Goal: Task Accomplishment & Management: Complete application form

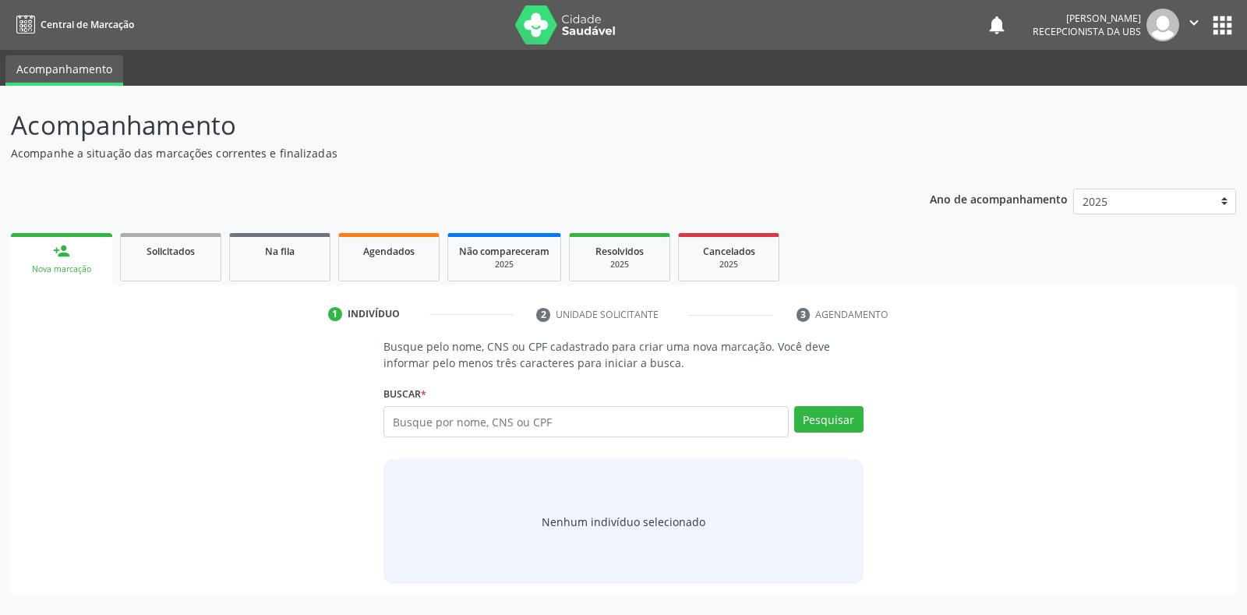
click at [450, 419] on input "text" at bounding box center [586, 421] width 405 height 31
type input "702302120086719"
click at [850, 416] on button "Pesquisar" at bounding box center [828, 419] width 69 height 27
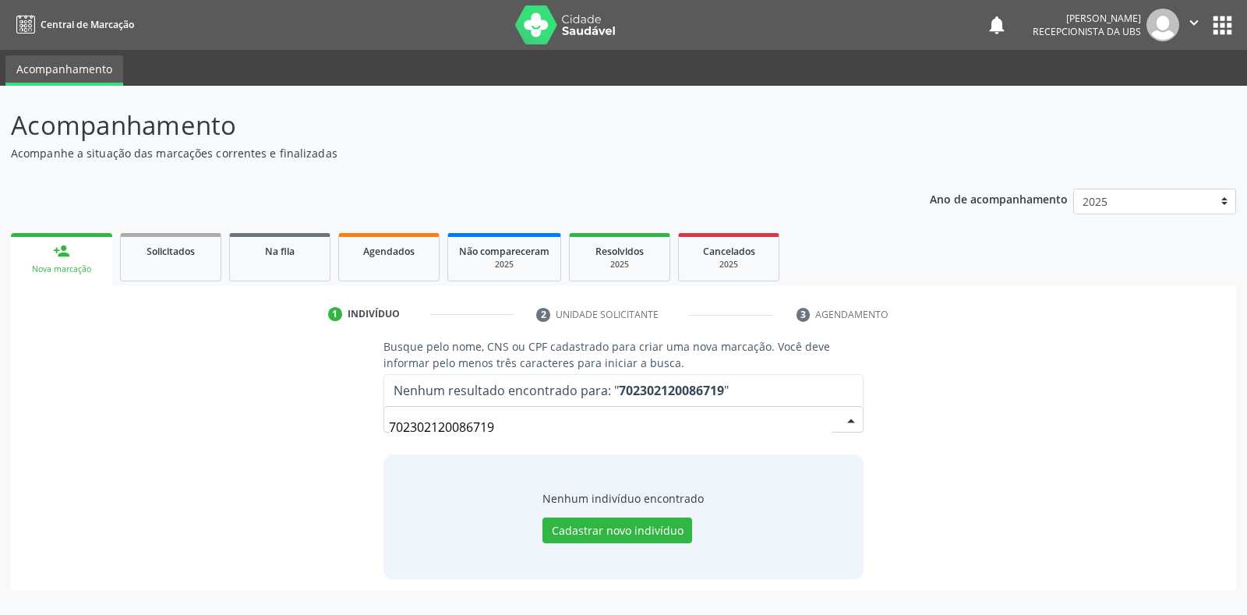
drag, startPoint x: 603, startPoint y: 431, endPoint x: 373, endPoint y: 434, distance: 230.0
click at [373, 434] on div "Busque pelo nome, CNS ou CPF cadastrado para criar uma nova marcação. Você deve…" at bounding box center [623, 458] width 501 height 240
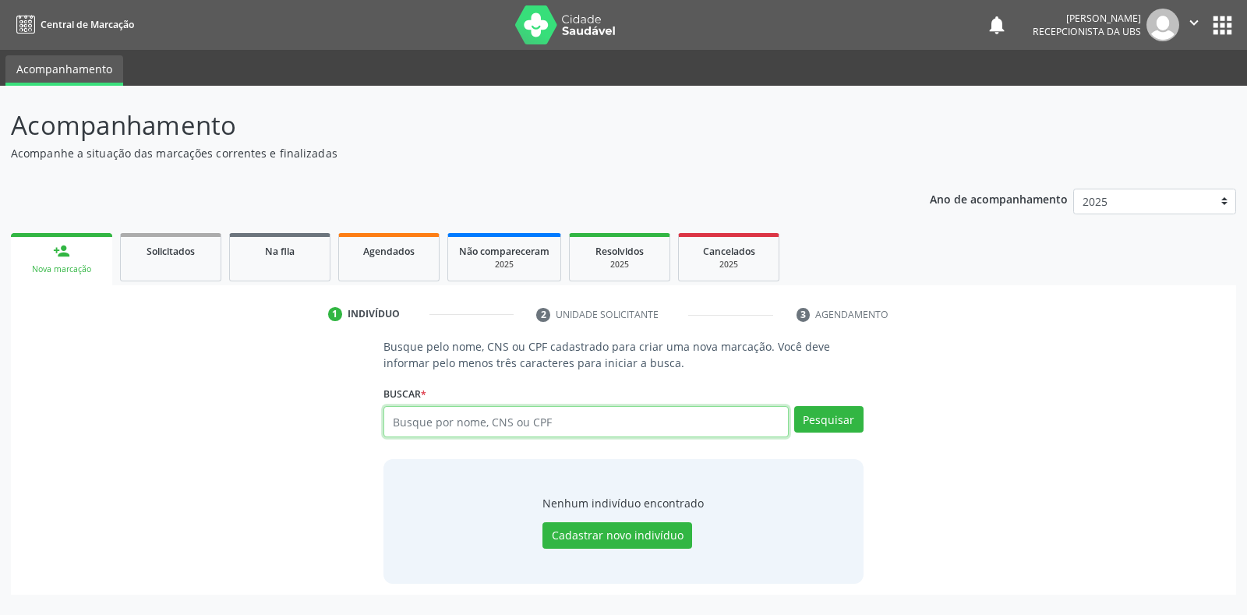
click at [435, 425] on input "text" at bounding box center [586, 421] width 405 height 31
paste input "[PERSON_NAME]"
type input "[PERSON_NAME]"
click at [840, 423] on button "Pesquisar" at bounding box center [828, 419] width 69 height 27
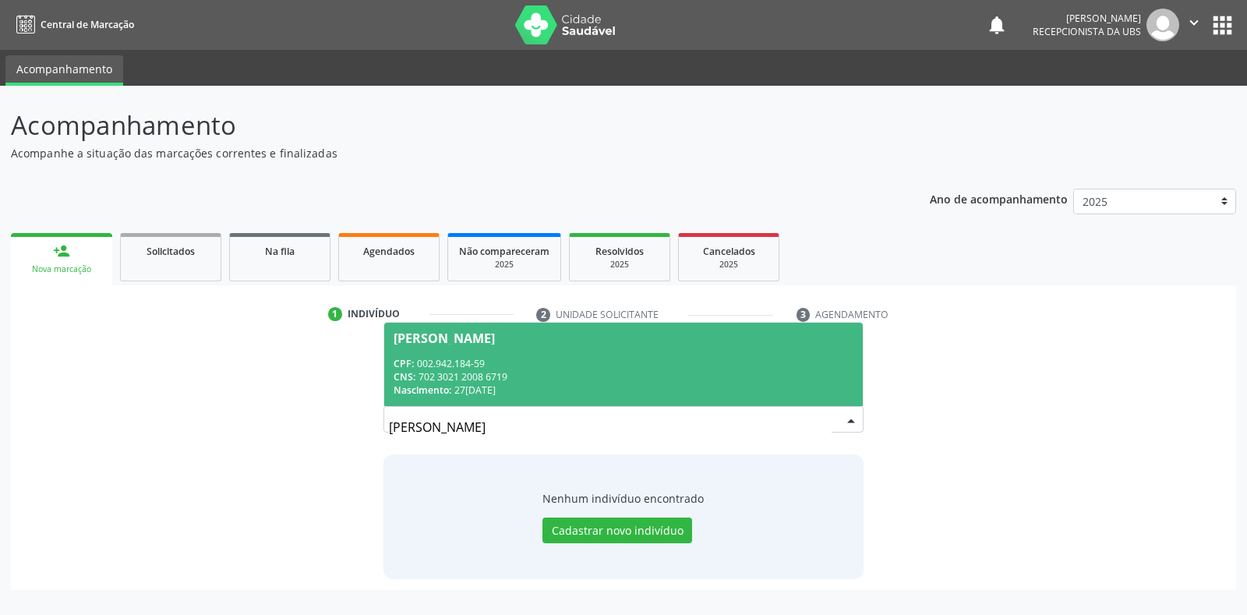
click at [494, 349] on span "[PERSON_NAME] CPF: 002.942.184-59 CNS: 702 3021 2008 6719 Nascimento: [DATE]" at bounding box center [623, 364] width 478 height 83
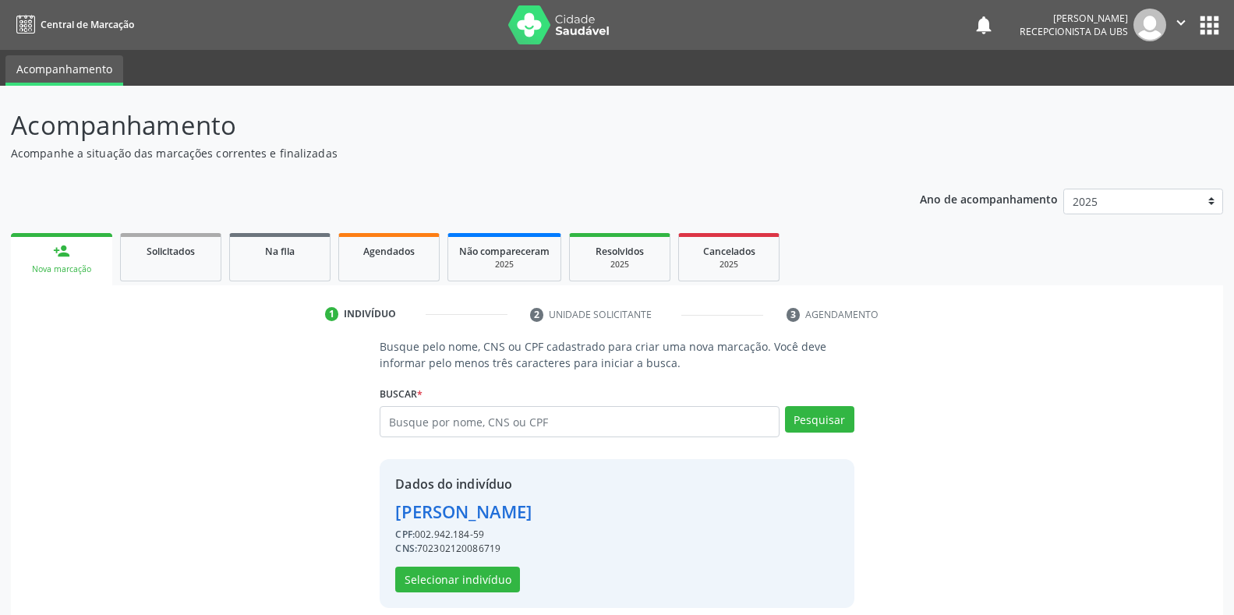
scroll to position [15, 0]
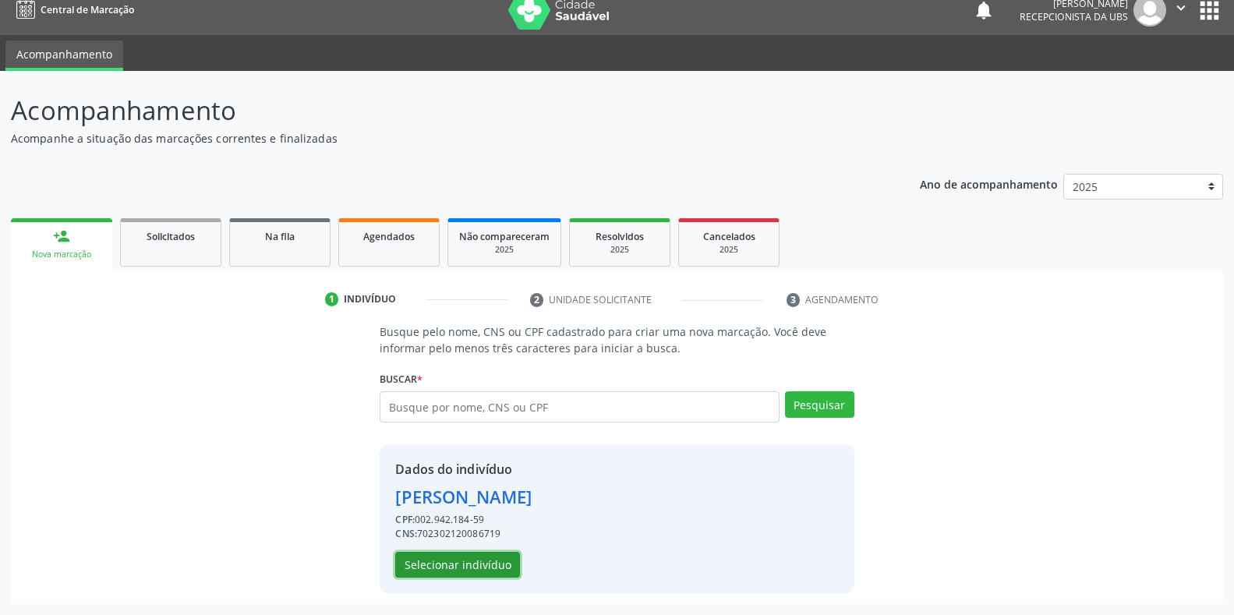
click at [502, 562] on button "Selecionar indivíduo" at bounding box center [457, 565] width 125 height 27
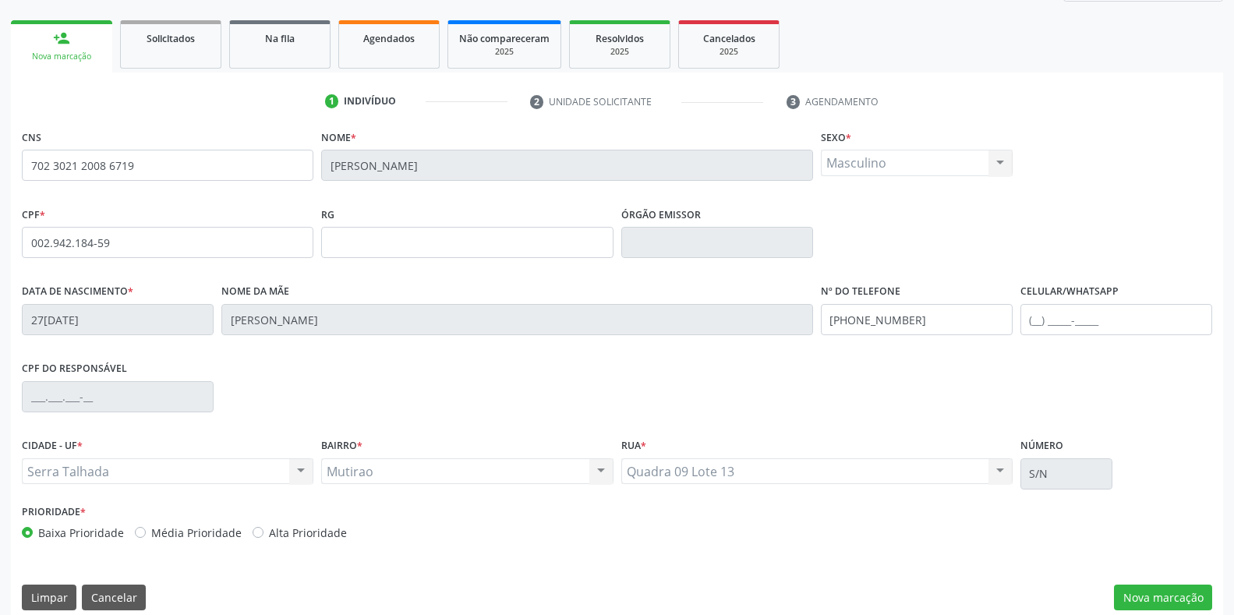
scroll to position [230, 0]
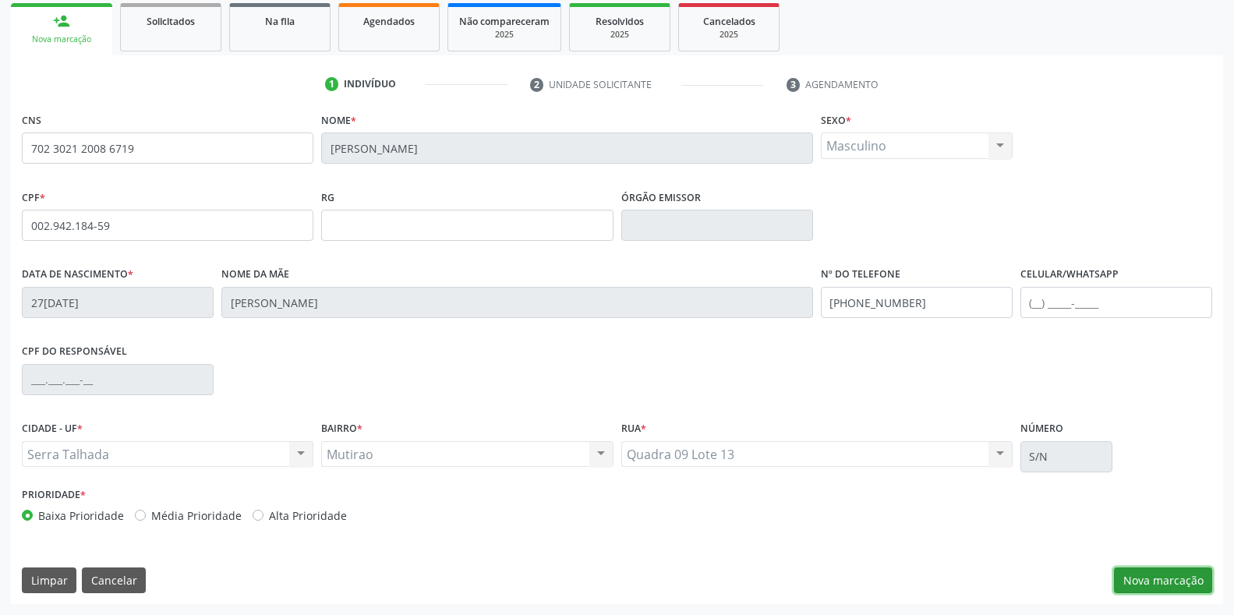
click at [1147, 574] on button "Nova marcação" at bounding box center [1163, 581] width 98 height 27
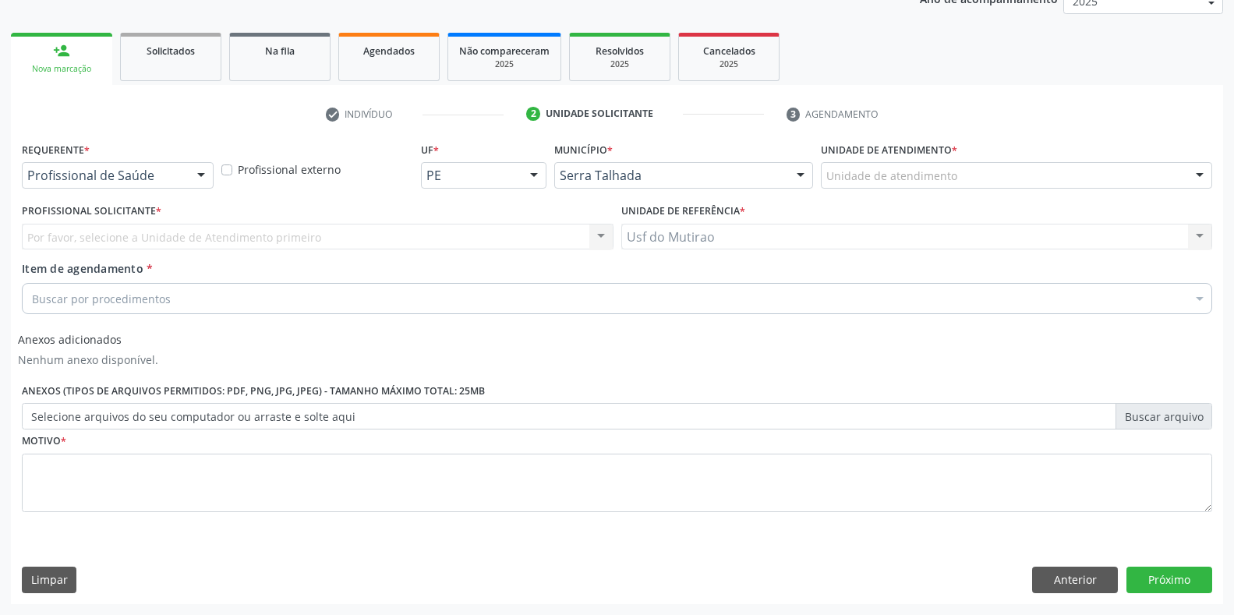
scroll to position [200, 0]
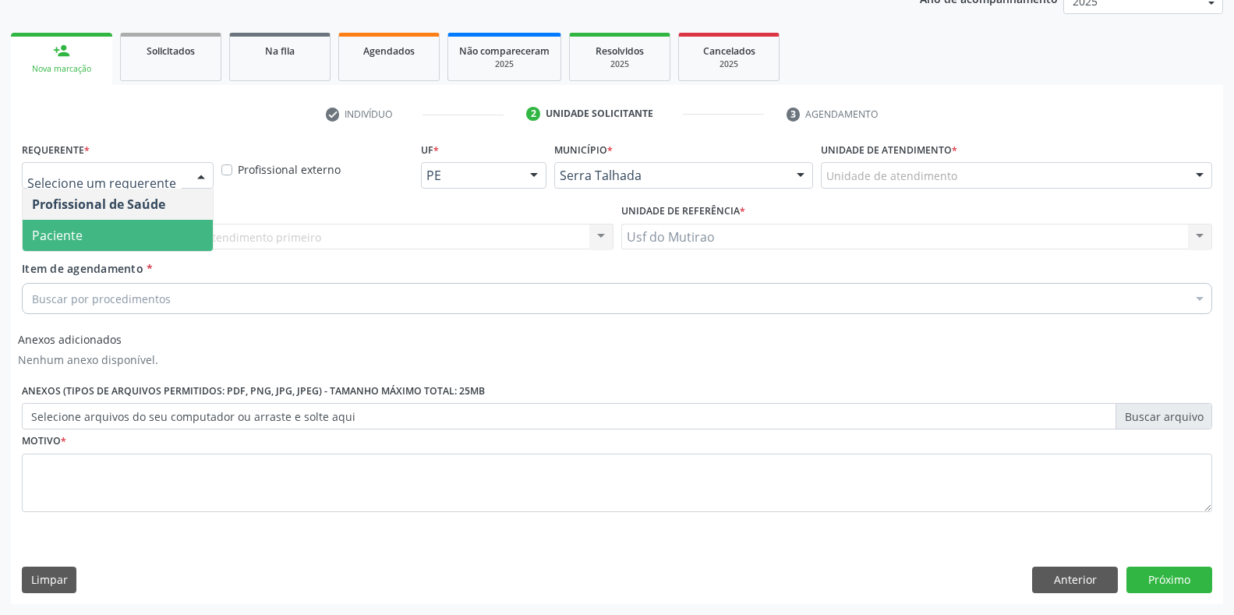
click at [71, 245] on span "Paciente" at bounding box center [118, 235] width 190 height 31
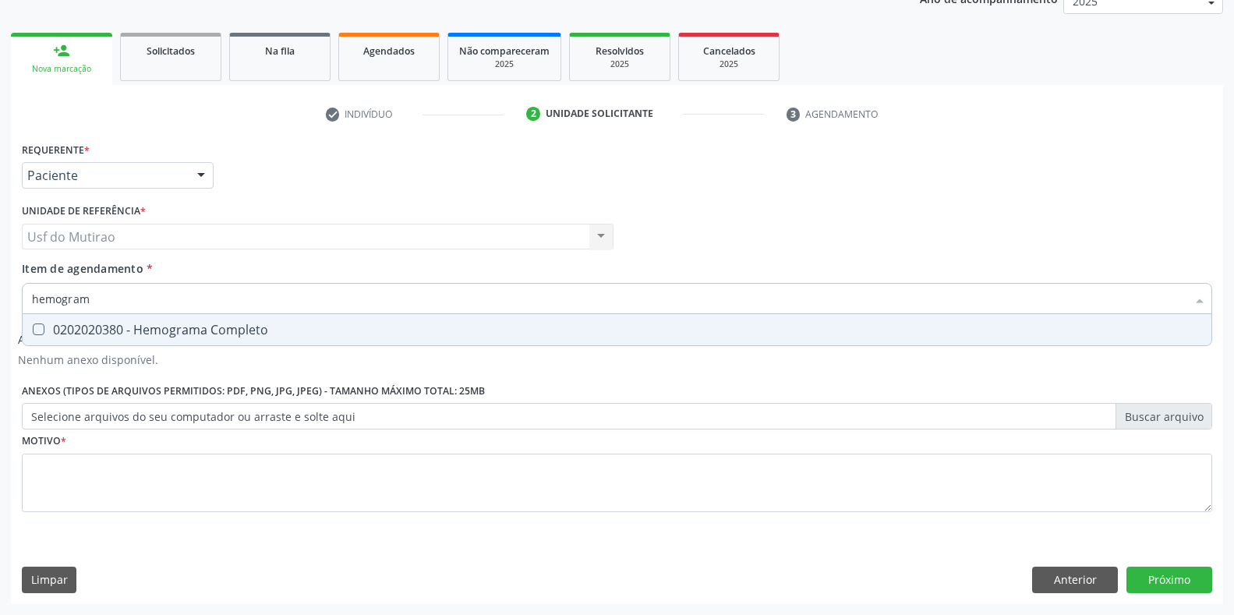
type input "hemograma"
click at [144, 320] on span "0202020380 - Hemograma Completo" at bounding box center [617, 329] width 1189 height 31
checkbox Completo "true"
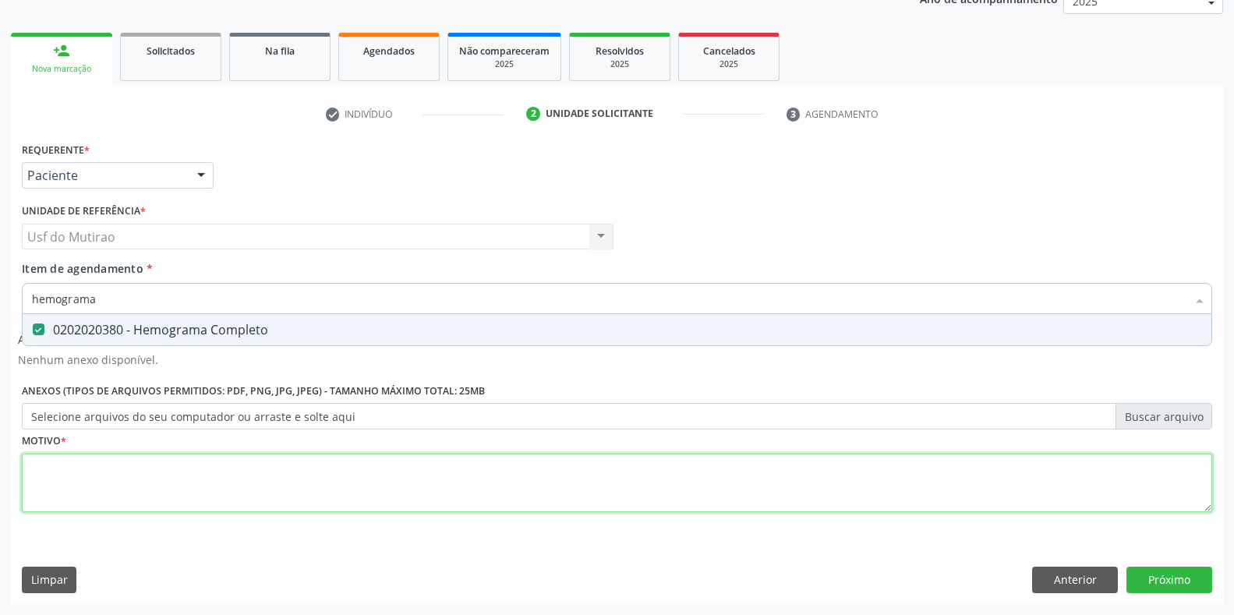
click at [94, 479] on div "Requerente * Paciente Profissional de Saúde Paciente Nenhum resultado encontrad…" at bounding box center [617, 336] width 1190 height 396
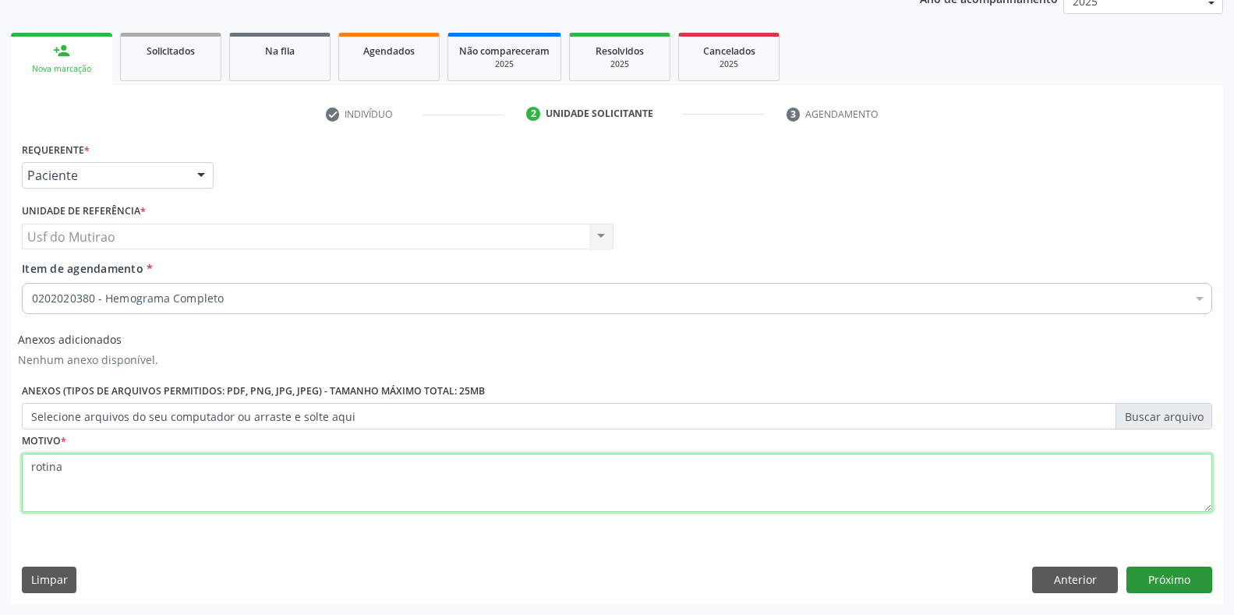
type textarea "rotina"
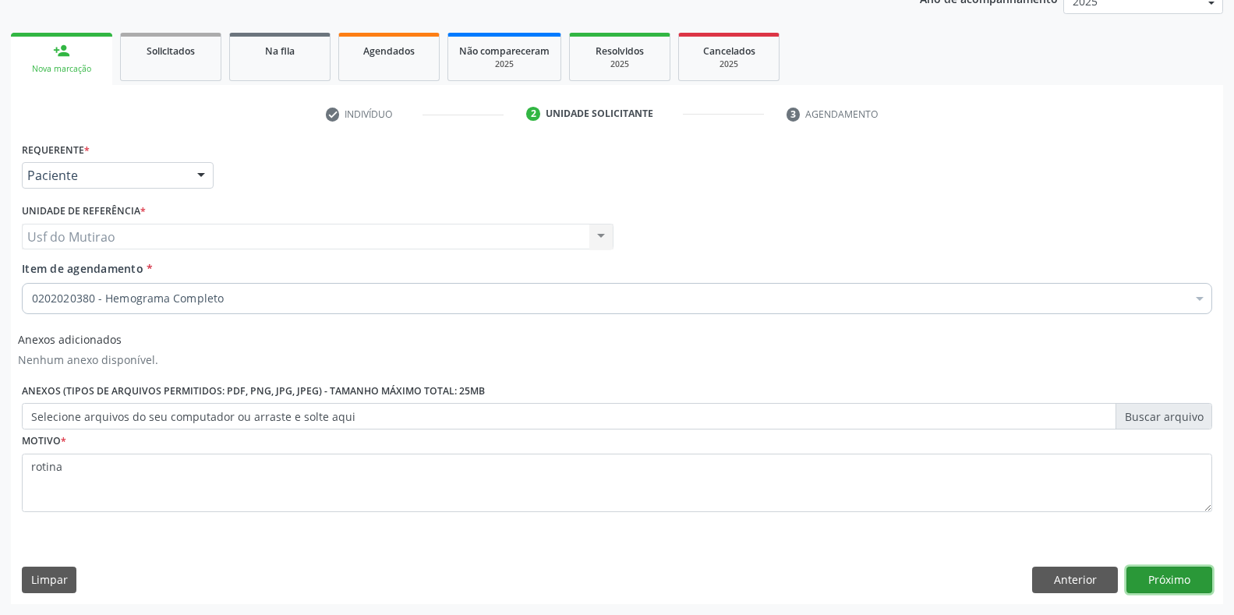
click at [1155, 578] on button "Próximo" at bounding box center [1170, 580] width 86 height 27
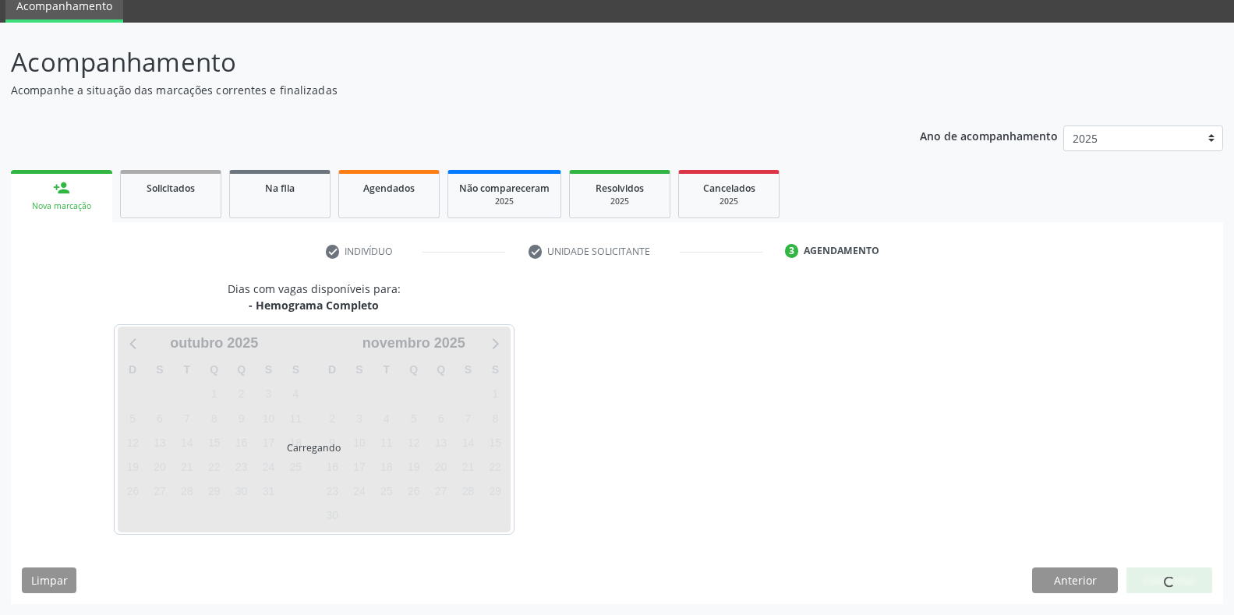
scroll to position [63, 0]
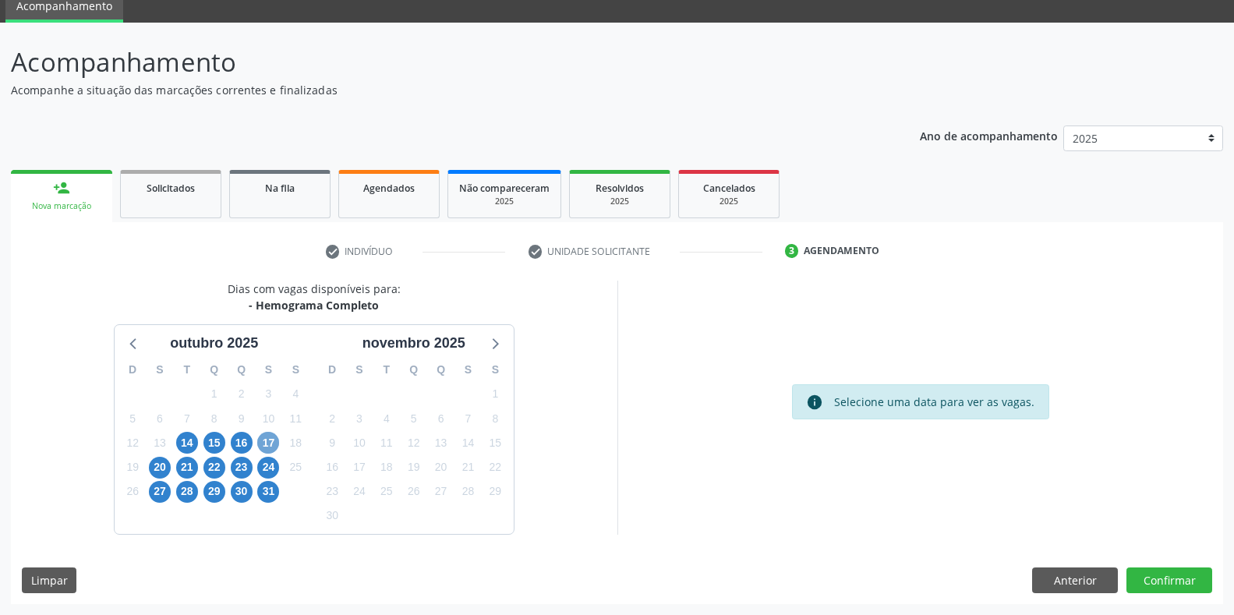
click at [267, 451] on span "17" at bounding box center [268, 443] width 22 height 22
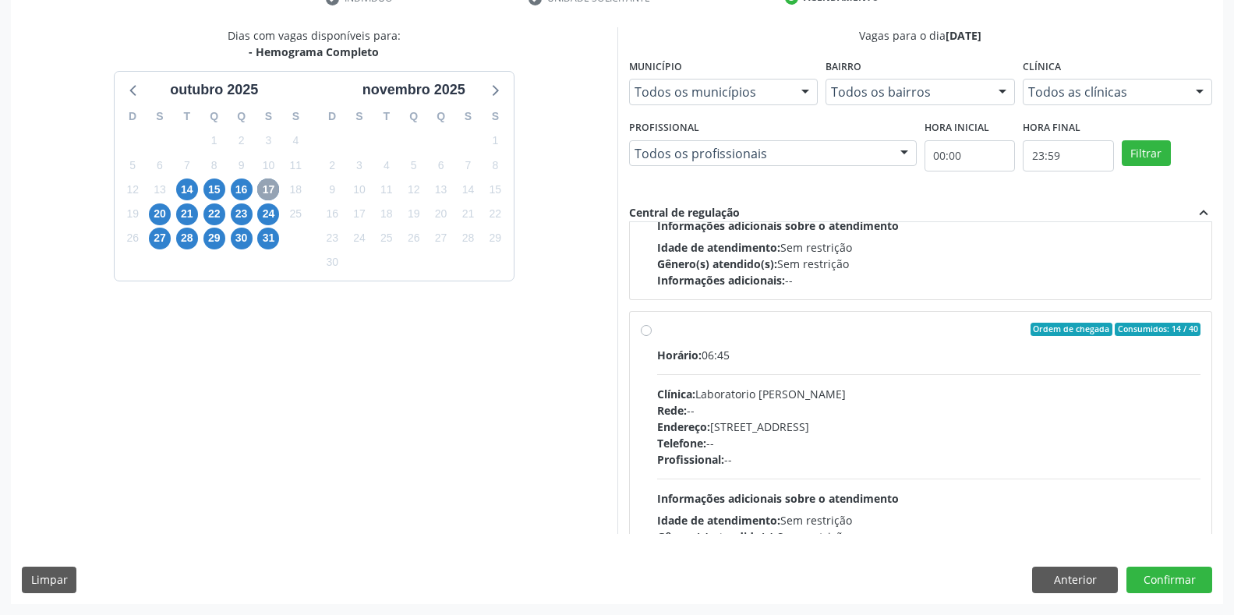
scroll to position [234, 0]
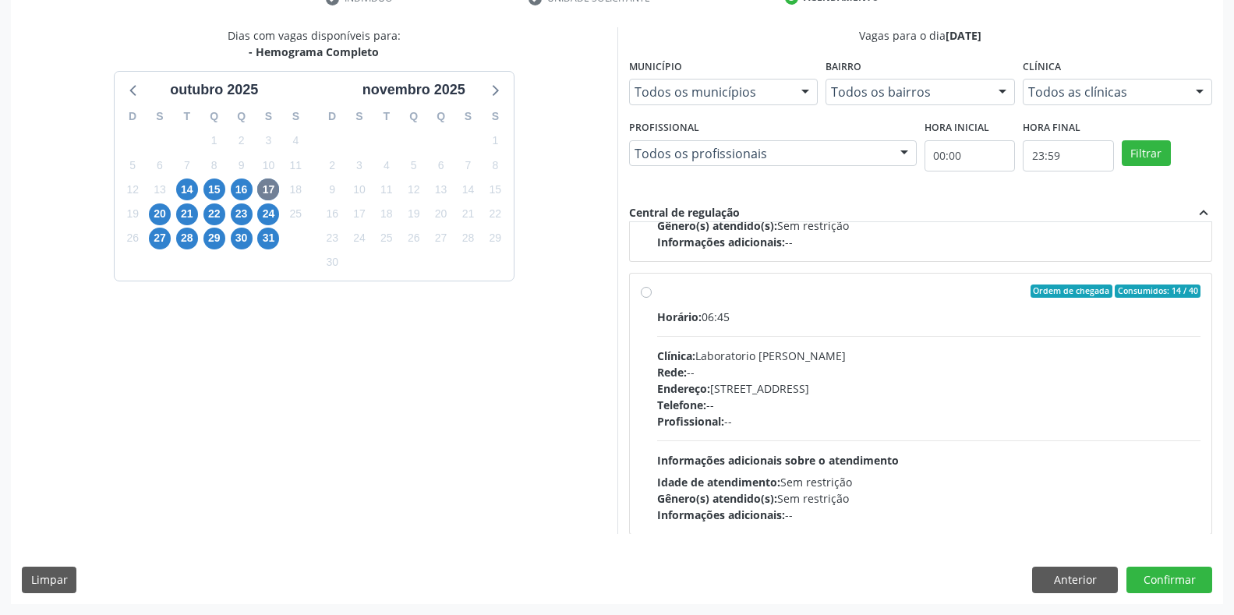
click at [766, 353] on div "Clínica: Laboratorio [PERSON_NAME]" at bounding box center [929, 356] width 544 height 16
click at [652, 299] on input "Ordem de chegada Consumidos: 14 / 40 Horário: 06:45 Clínica: Laboratorio [PERSO…" at bounding box center [646, 292] width 11 height 14
radio input "true"
click at [1178, 582] on button "Confirmar" at bounding box center [1170, 580] width 86 height 27
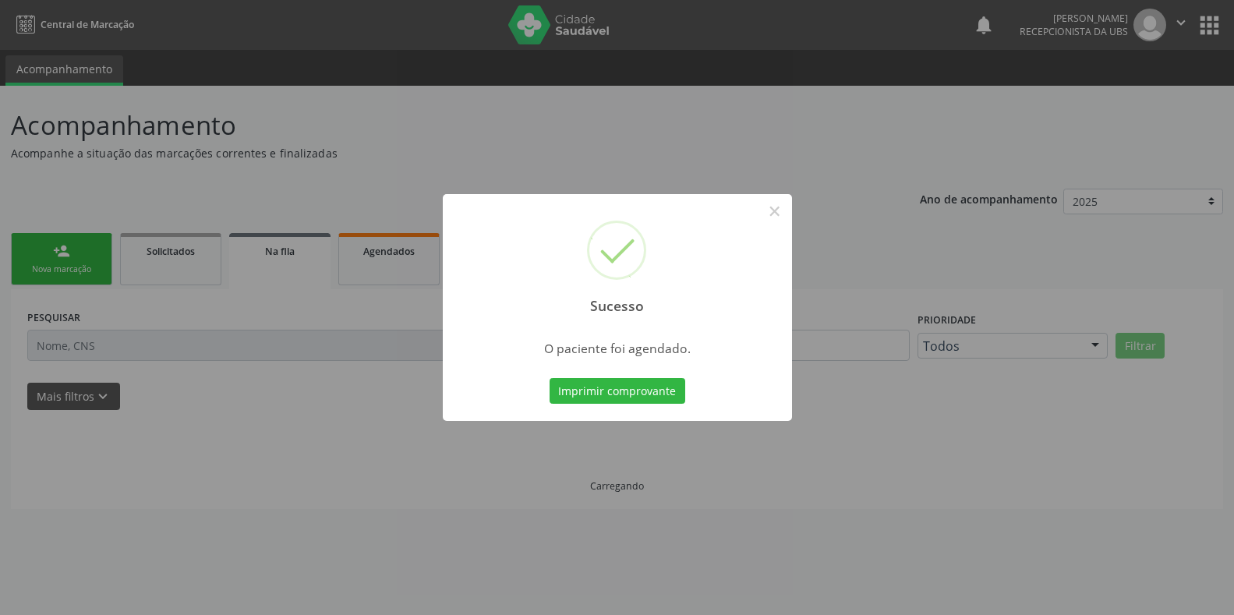
scroll to position [0, 0]
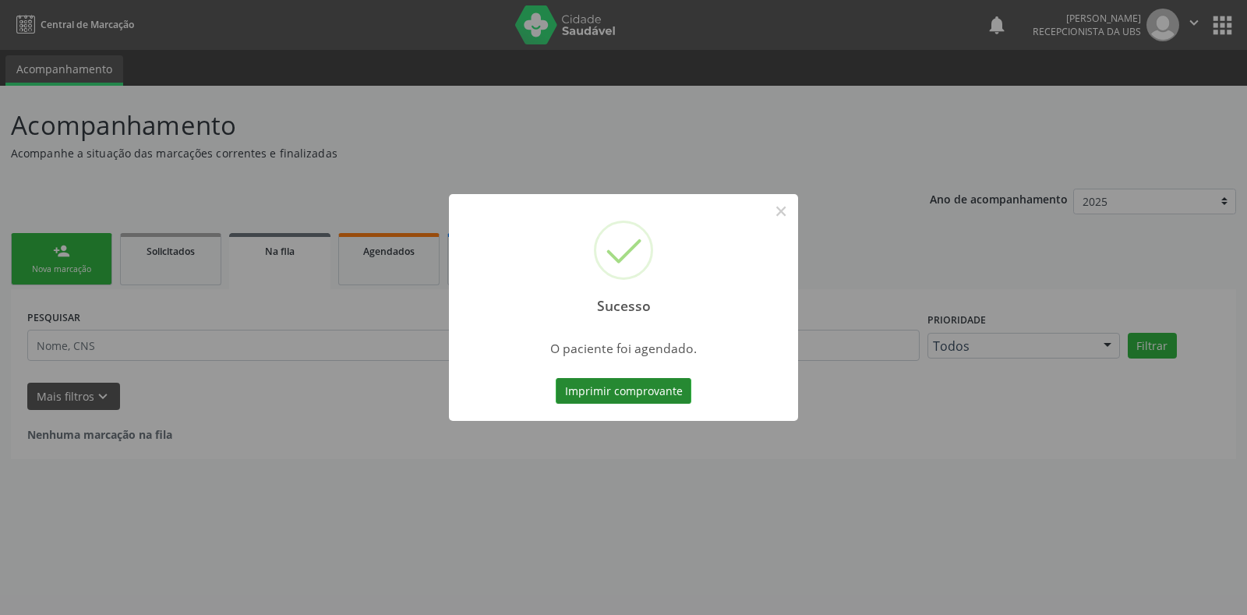
click at [616, 400] on button "Imprimir comprovante" at bounding box center [624, 391] width 136 height 27
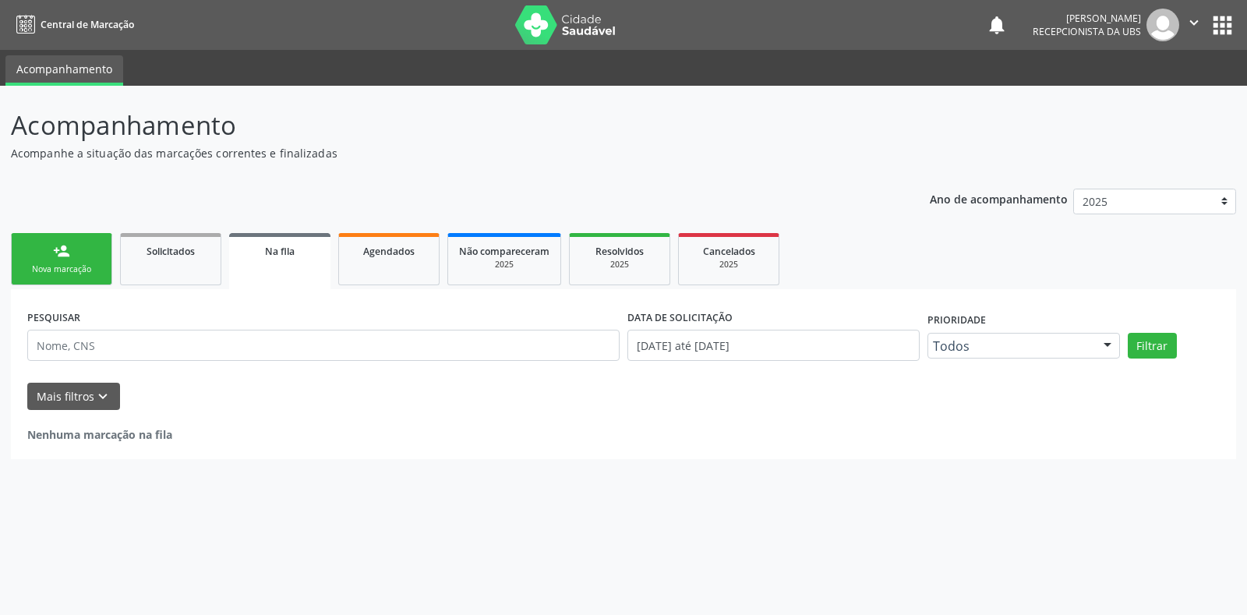
click at [59, 256] on div "person_add" at bounding box center [61, 250] width 17 height 17
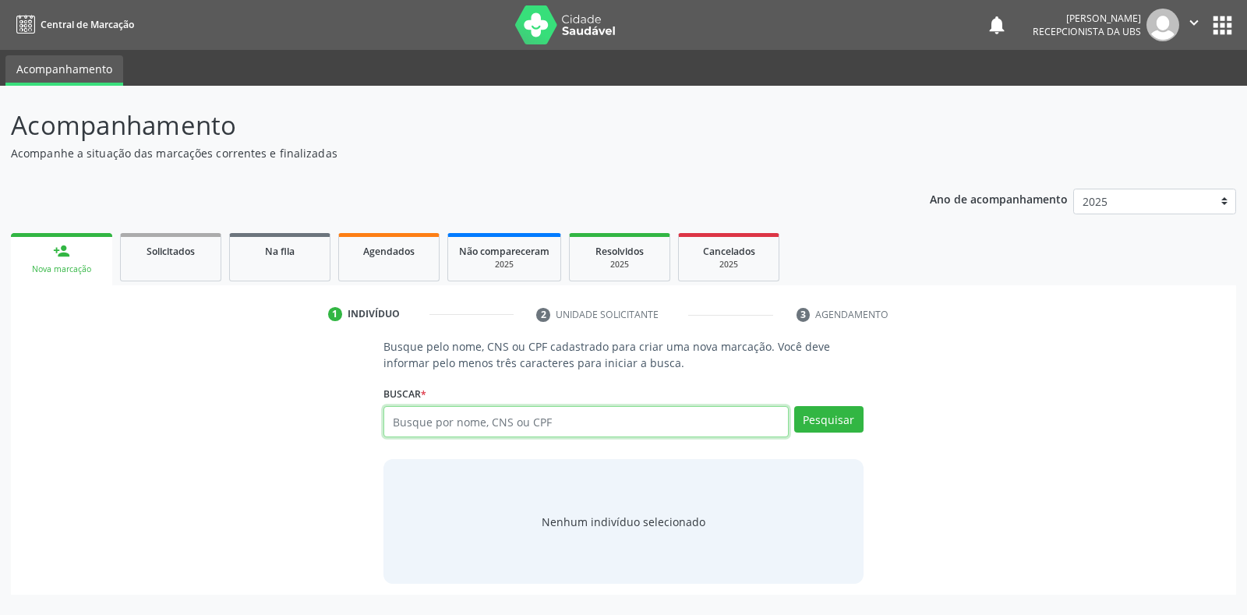
click at [586, 423] on input "text" at bounding box center [586, 421] width 405 height 31
paste input "015.693.504-00"
type input "015.693.504-00"
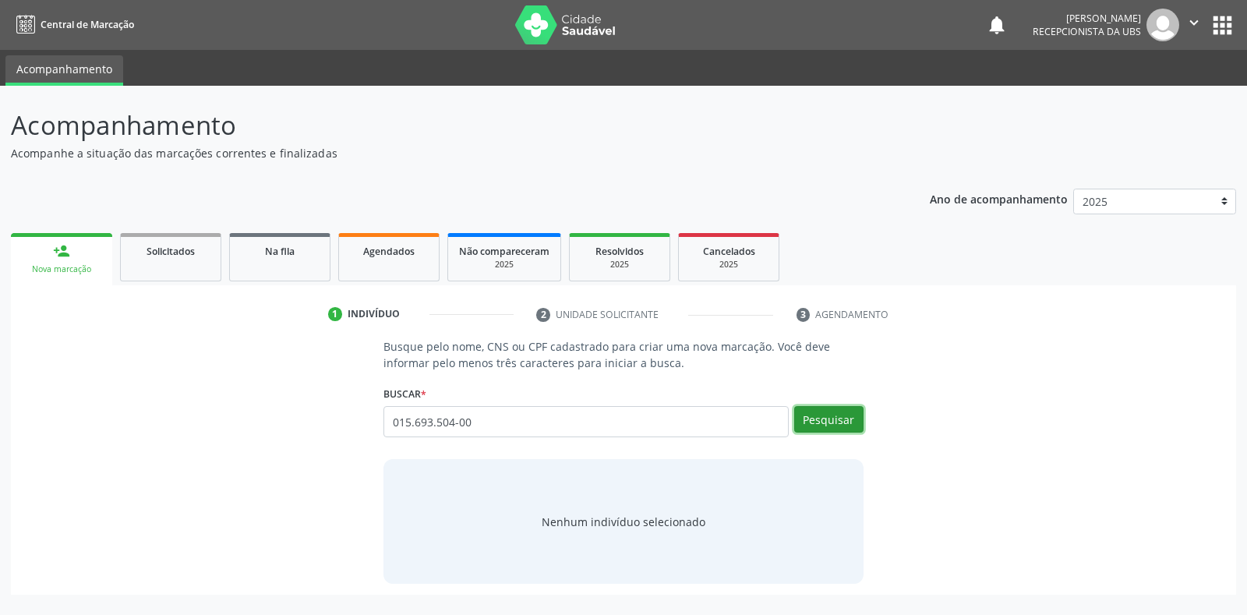
click at [845, 422] on button "Pesquisar" at bounding box center [828, 419] width 69 height 27
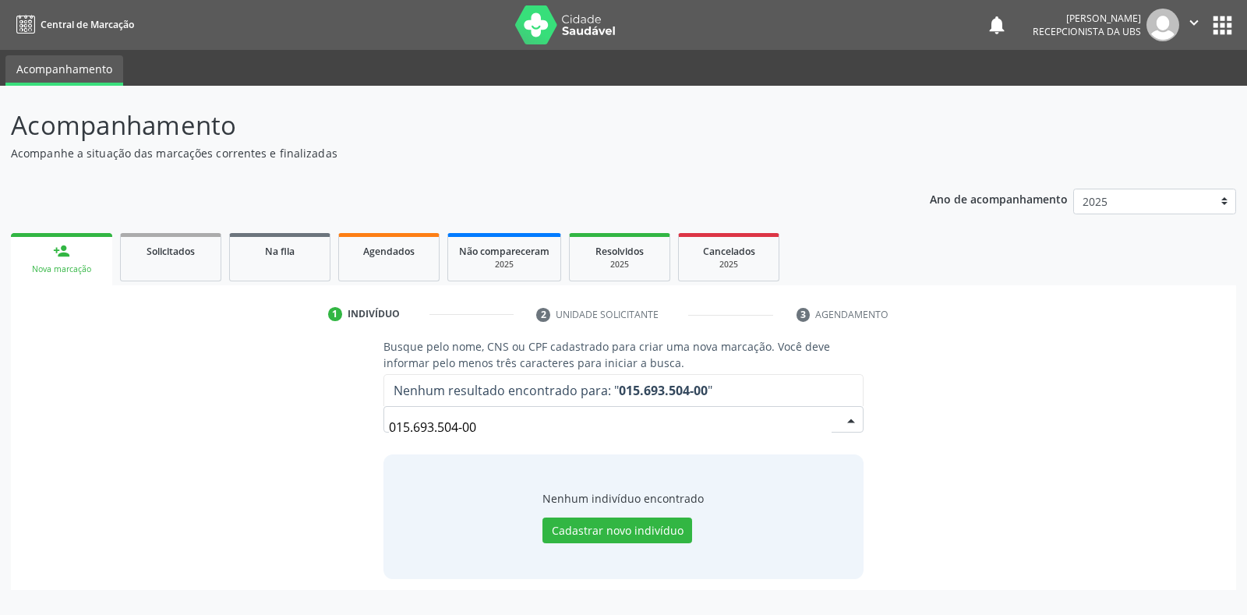
drag, startPoint x: 510, startPoint y: 424, endPoint x: 358, endPoint y: 430, distance: 152.2
click at [358, 430] on div "Busque pelo nome, CNS ou CPF cadastrado para criar uma nova marcação. Você deve…" at bounding box center [624, 458] width 1204 height 240
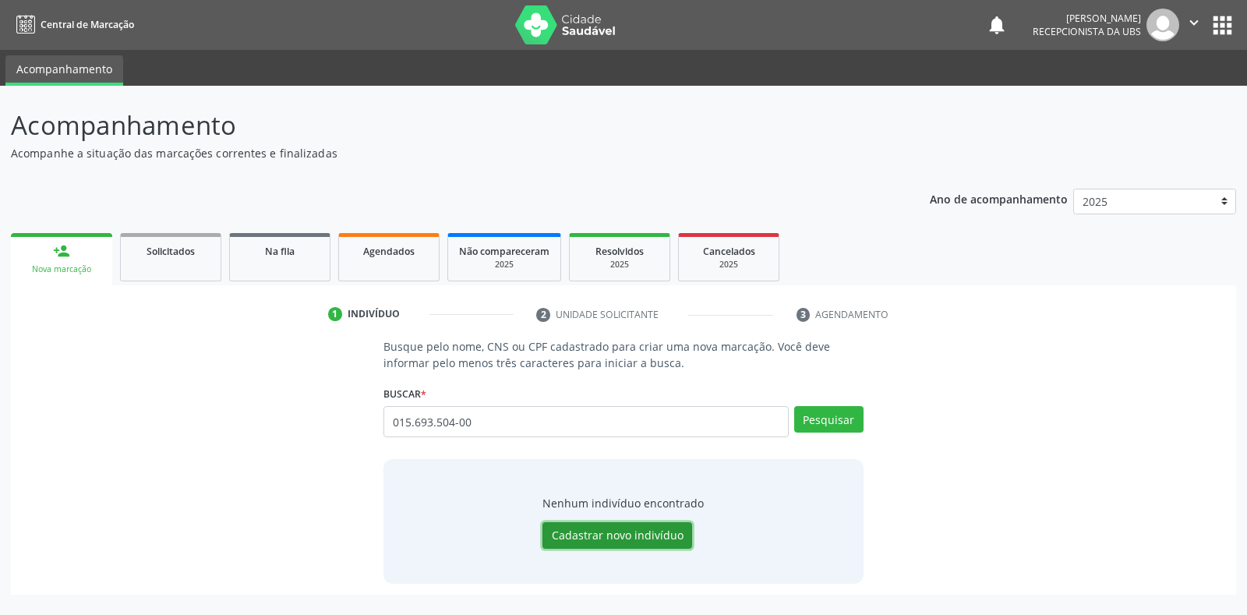
click at [607, 540] on button "Cadastrar novo indivíduo" at bounding box center [618, 535] width 150 height 27
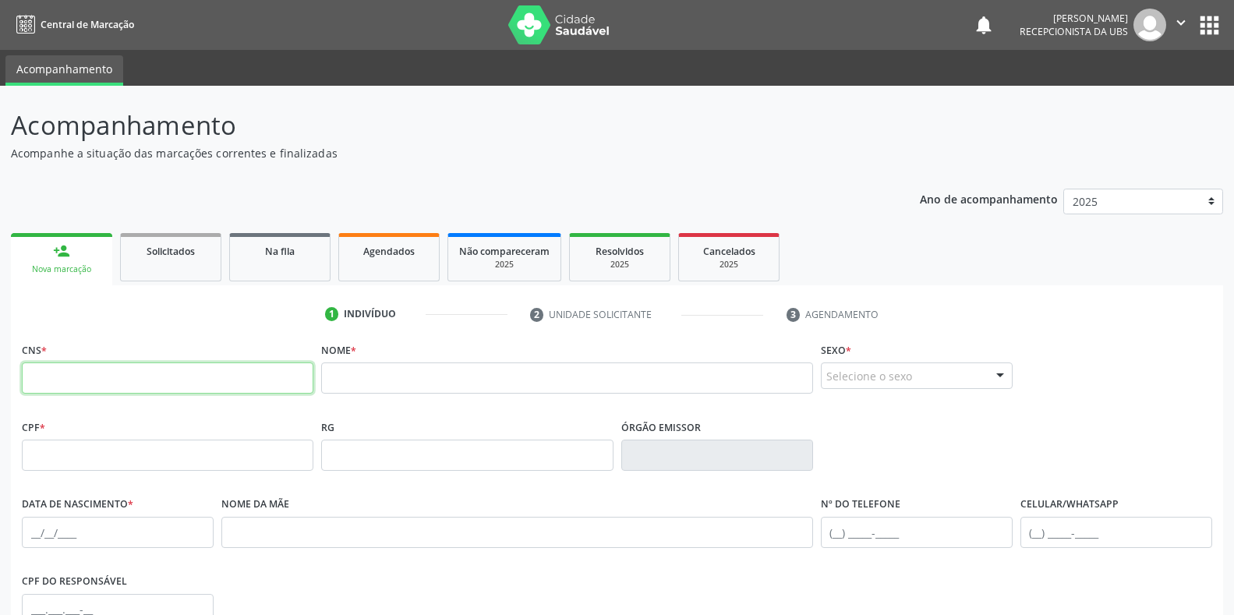
click at [179, 369] on input "text" at bounding box center [168, 378] width 292 height 31
click at [403, 380] on input "text" at bounding box center [566, 378] width 491 height 31
paste input "Hadassa [PERSON_NAME]"
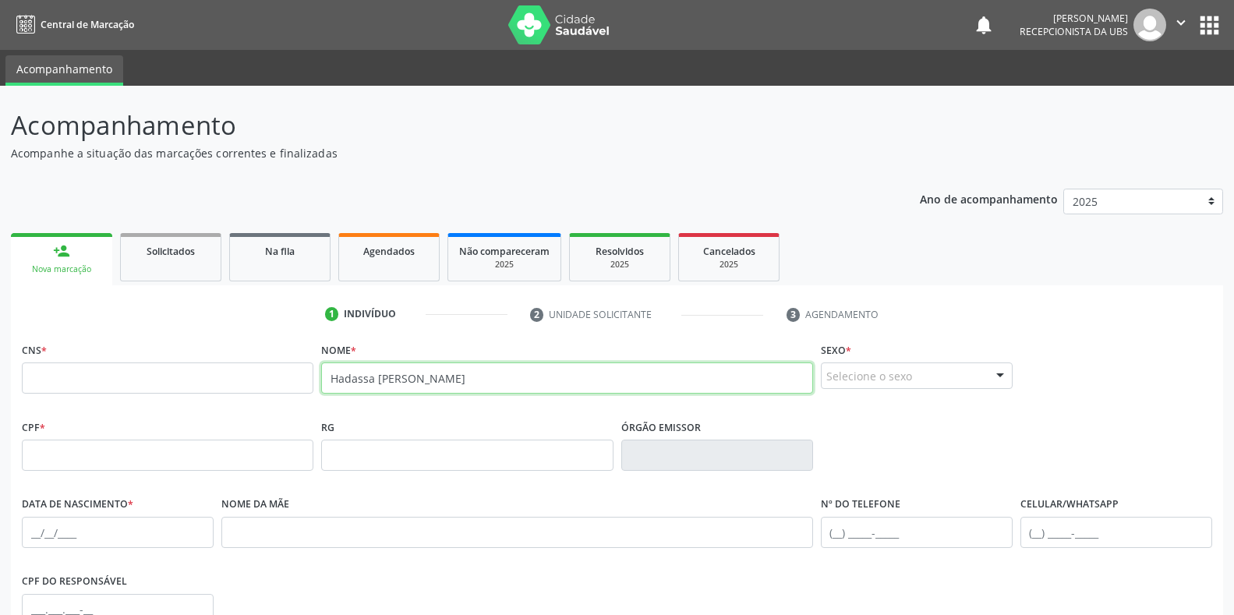
type input "Hadassa [PERSON_NAME]"
click at [160, 384] on input "text" at bounding box center [168, 378] width 292 height 31
type input "898 0064 1892 5663"
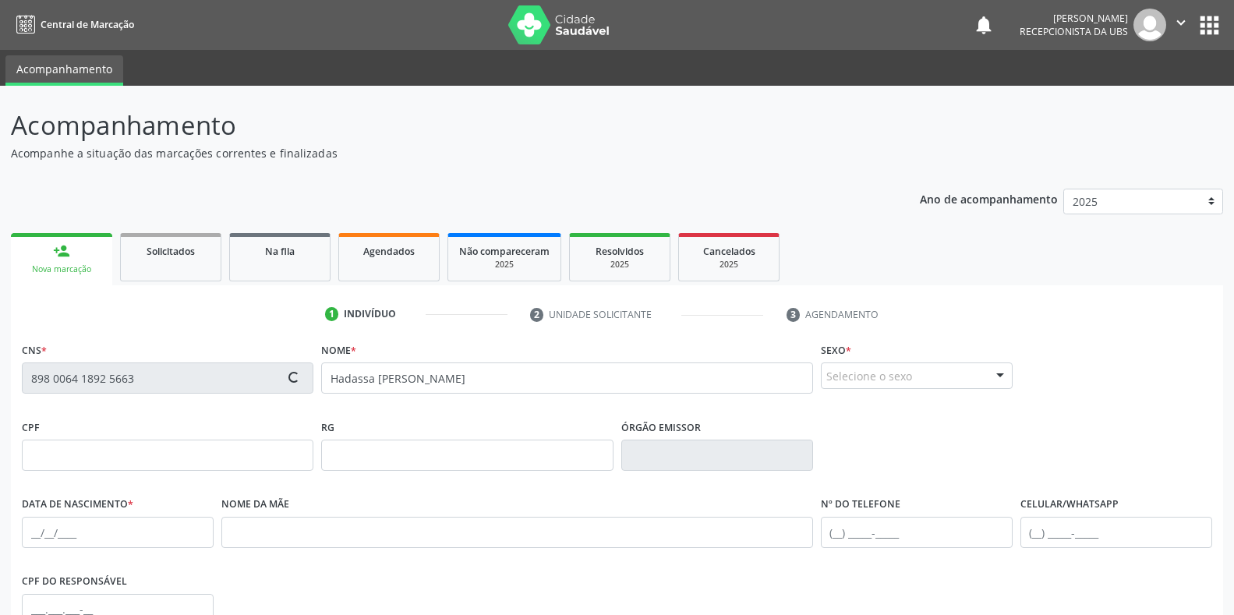
click at [924, 373] on div "Selecione o sexo" at bounding box center [917, 376] width 192 height 27
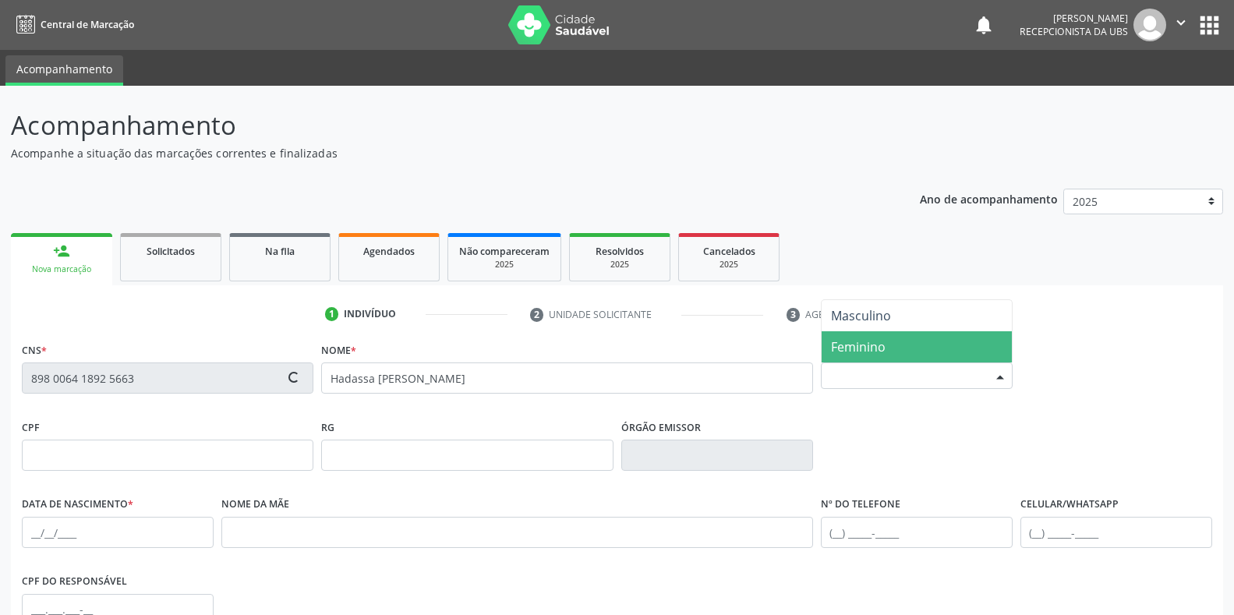
click at [872, 342] on span "Feminino" at bounding box center [858, 346] width 55 height 17
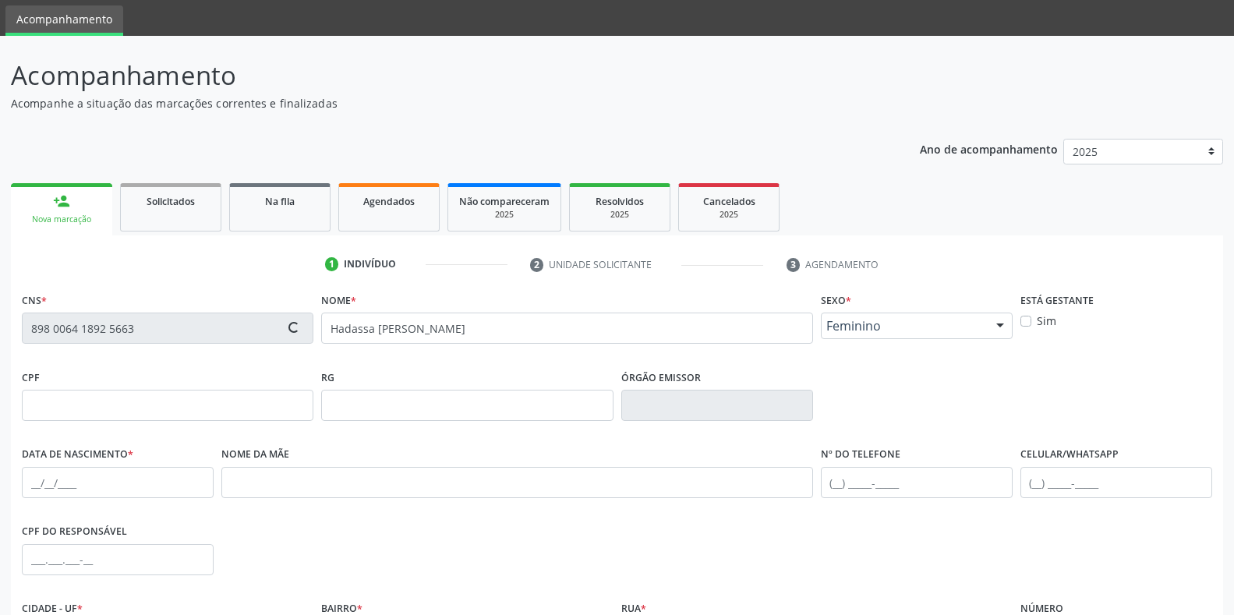
scroll to position [78, 0]
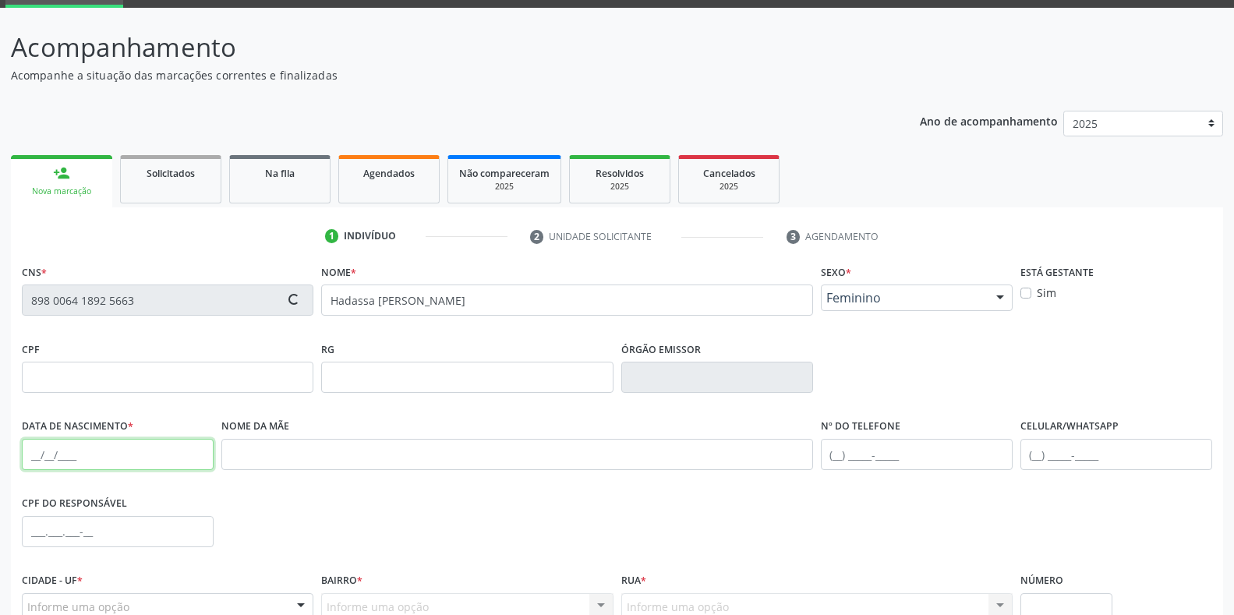
click at [65, 448] on input "text" at bounding box center [118, 454] width 192 height 31
type input "[DATE]"
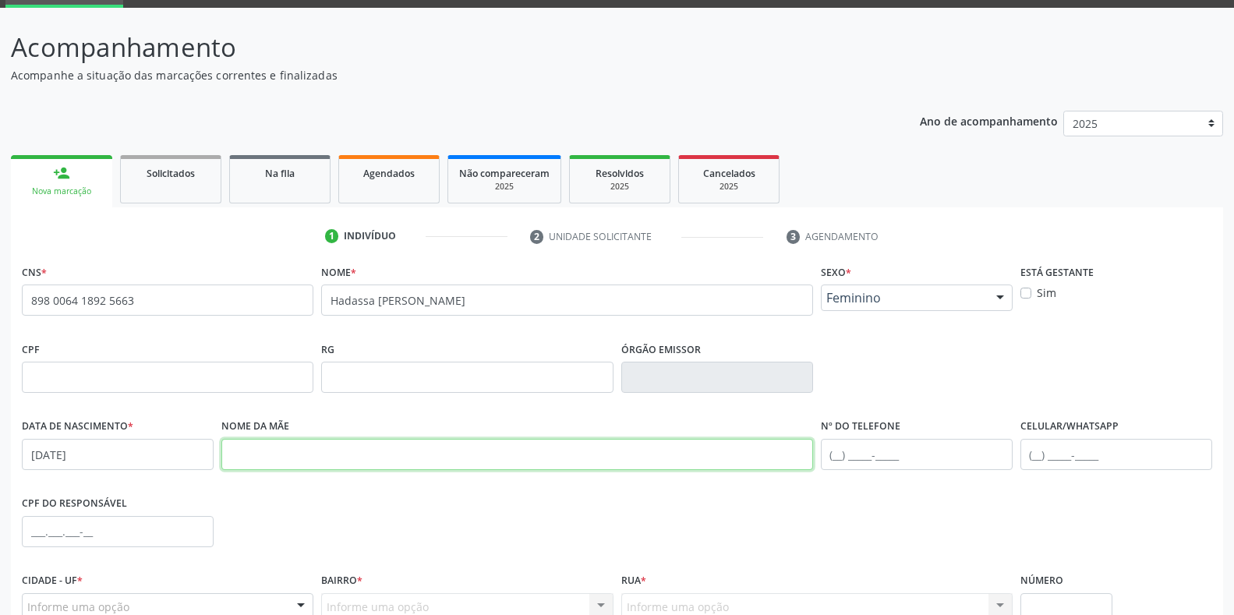
click at [469, 448] on input "text" at bounding box center [517, 454] width 592 height 31
type input "[PERSON_NAME]"
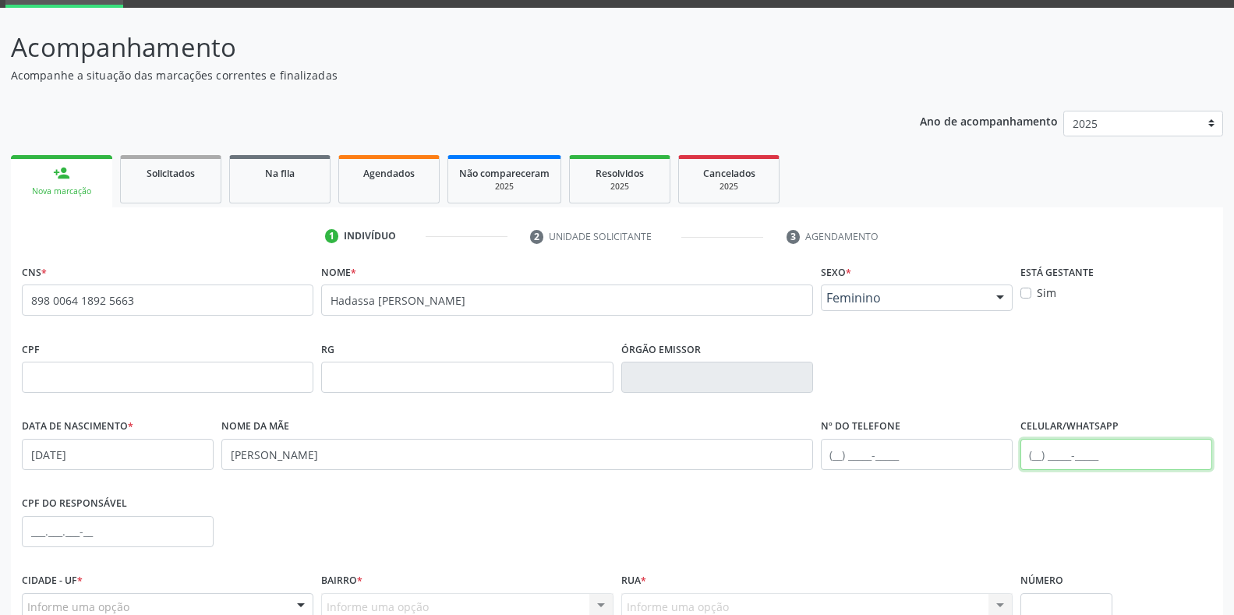
click at [1053, 448] on input "text" at bounding box center [1117, 454] width 192 height 31
paste input ") 99682-9834"
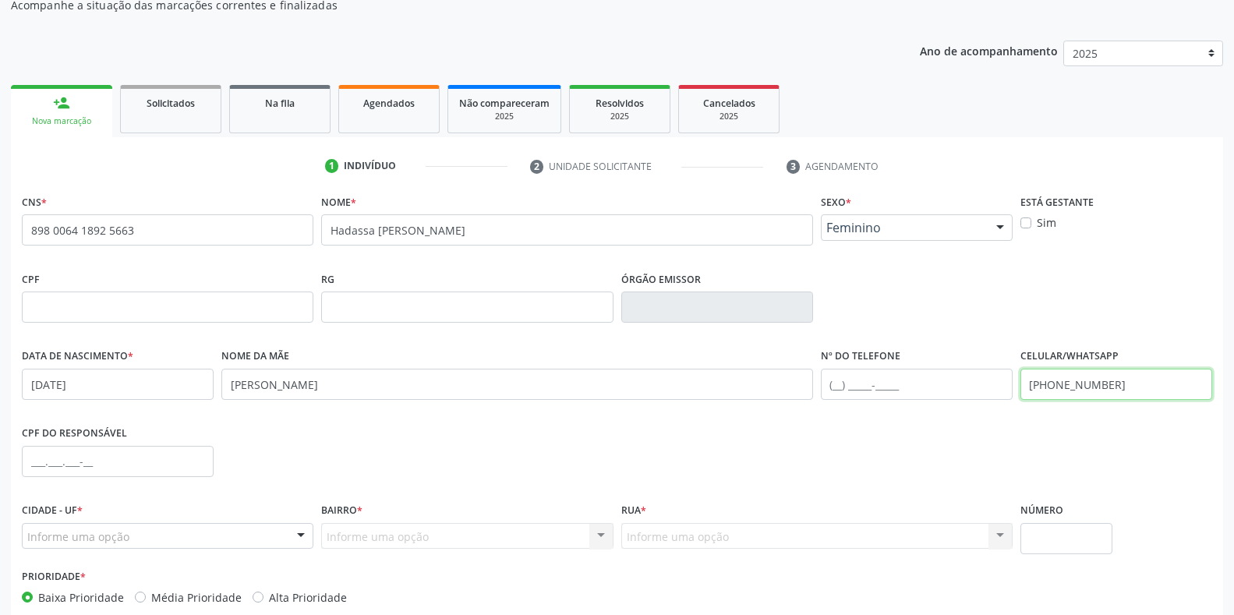
scroll to position [230, 0]
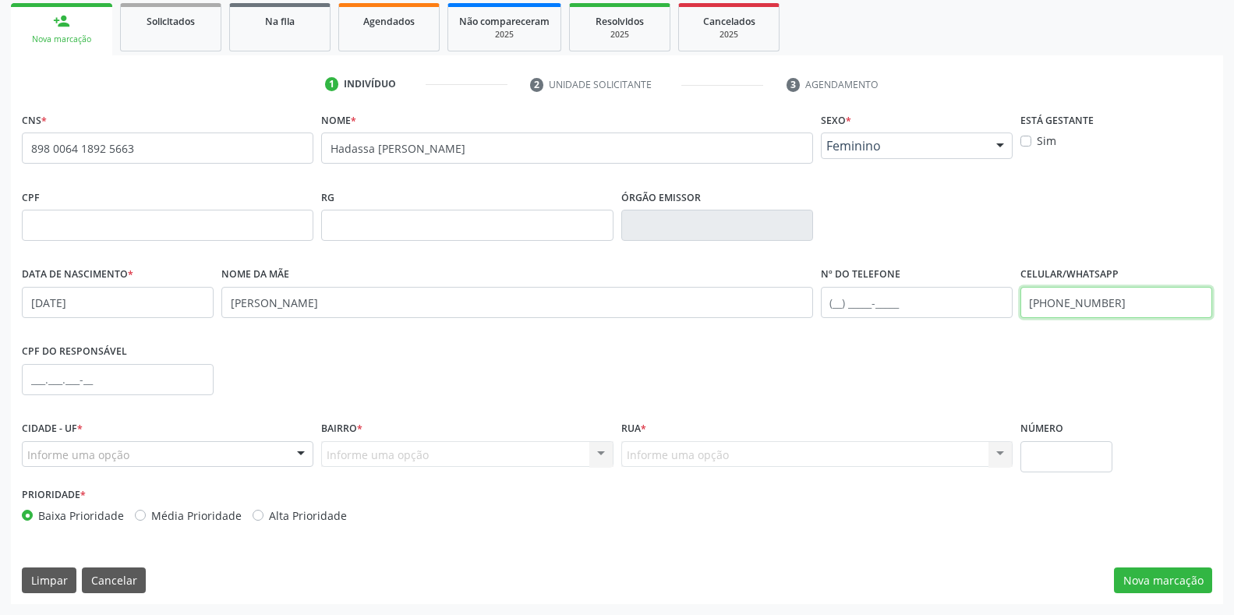
type input "[PHONE_NUMBER]"
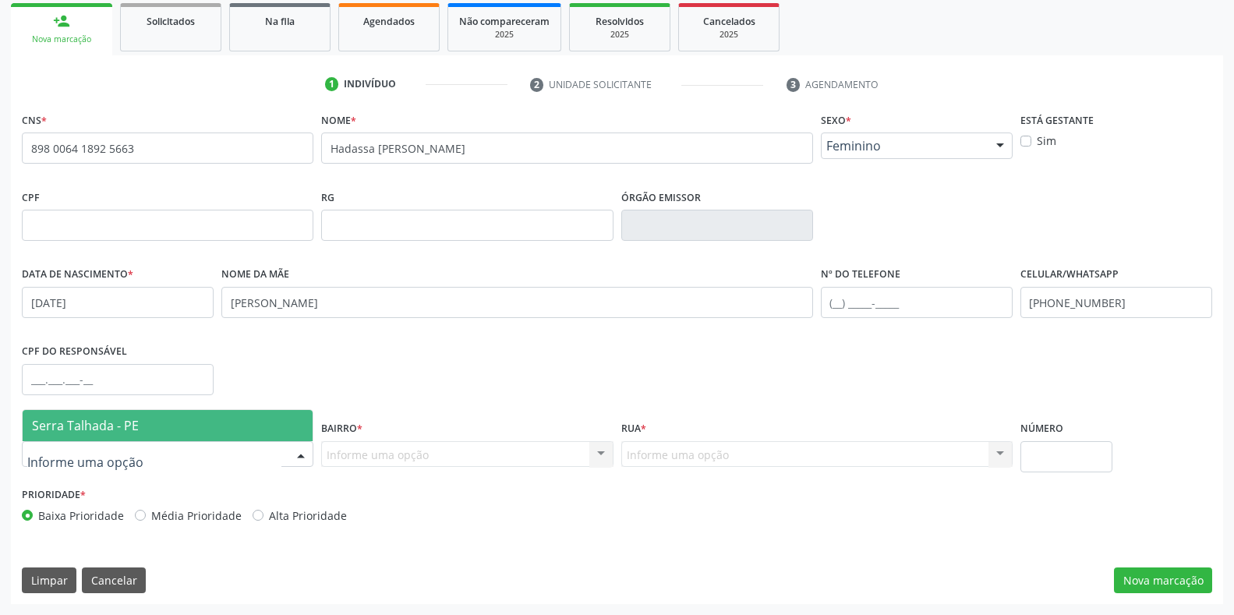
click at [160, 429] on span "Serra Talhada - PE" at bounding box center [168, 425] width 290 height 31
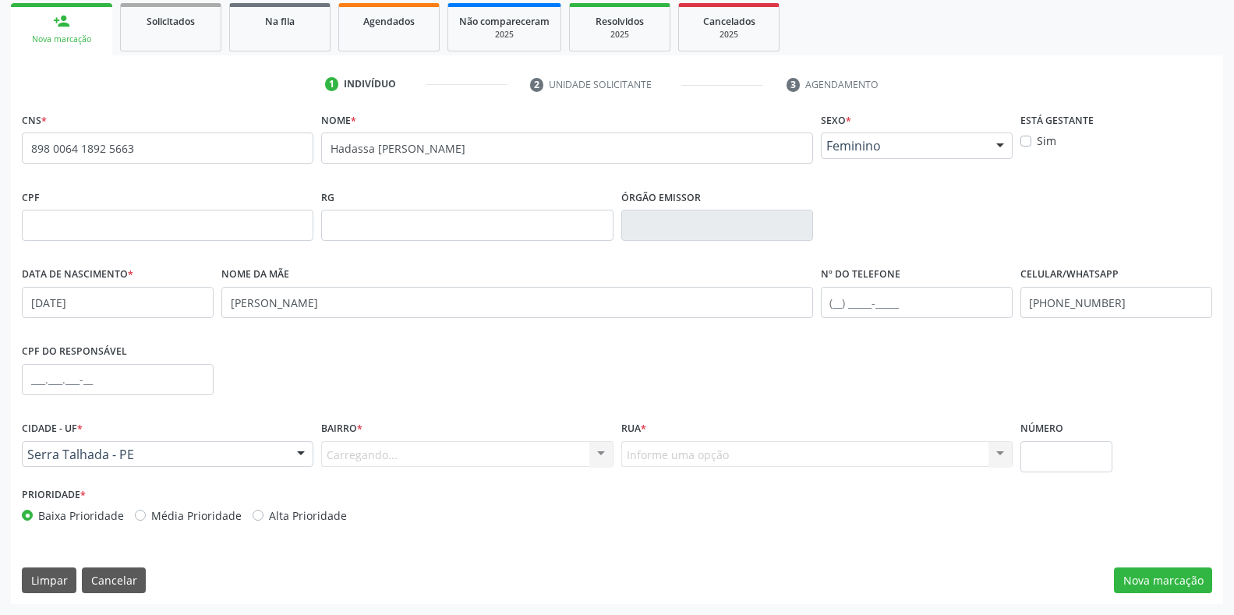
click at [365, 451] on div "Carregando... Nenhum resultado encontrado para: " " Nenhuma opção encontrada. D…" at bounding box center [467, 454] width 292 height 27
click at [364, 455] on div "Carregando... Nenhum resultado encontrado para: " " Nenhuma opção encontrada. D…" at bounding box center [467, 454] width 292 height 27
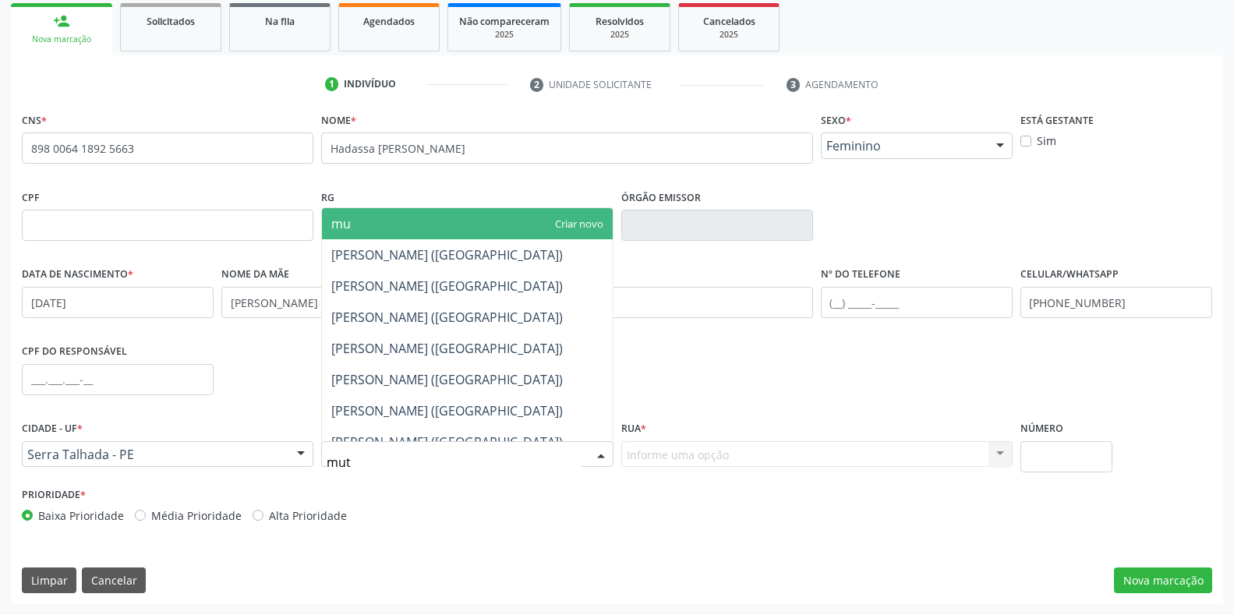
type input "muti"
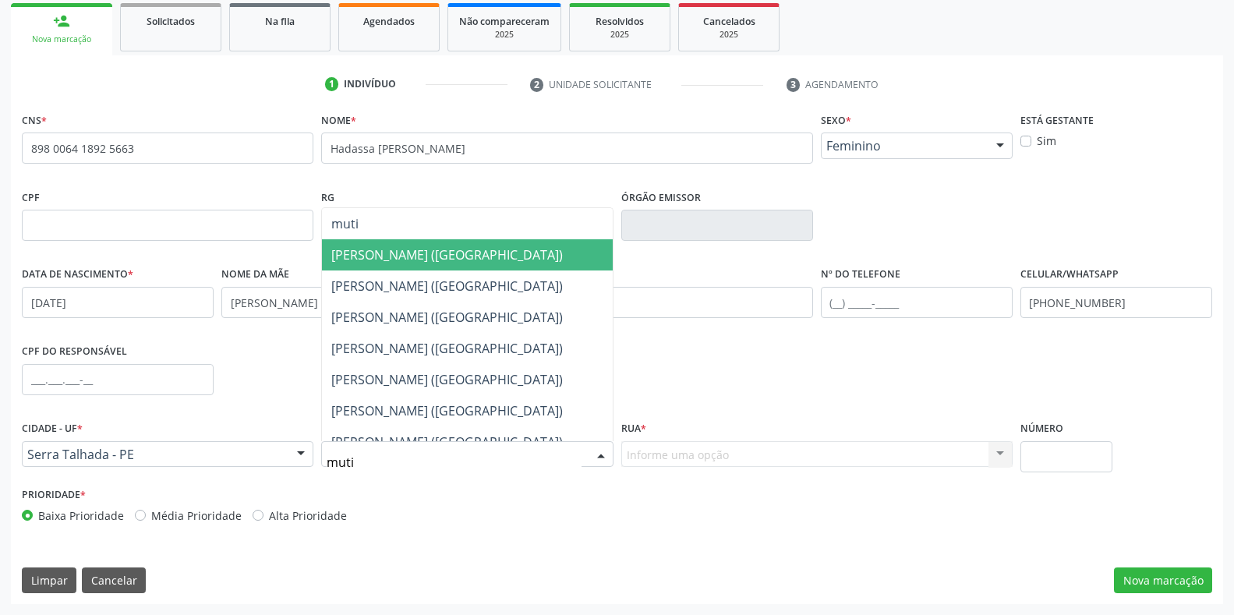
click at [472, 259] on span "[PERSON_NAME] ([GEOGRAPHIC_DATA])" at bounding box center [447, 254] width 232 height 17
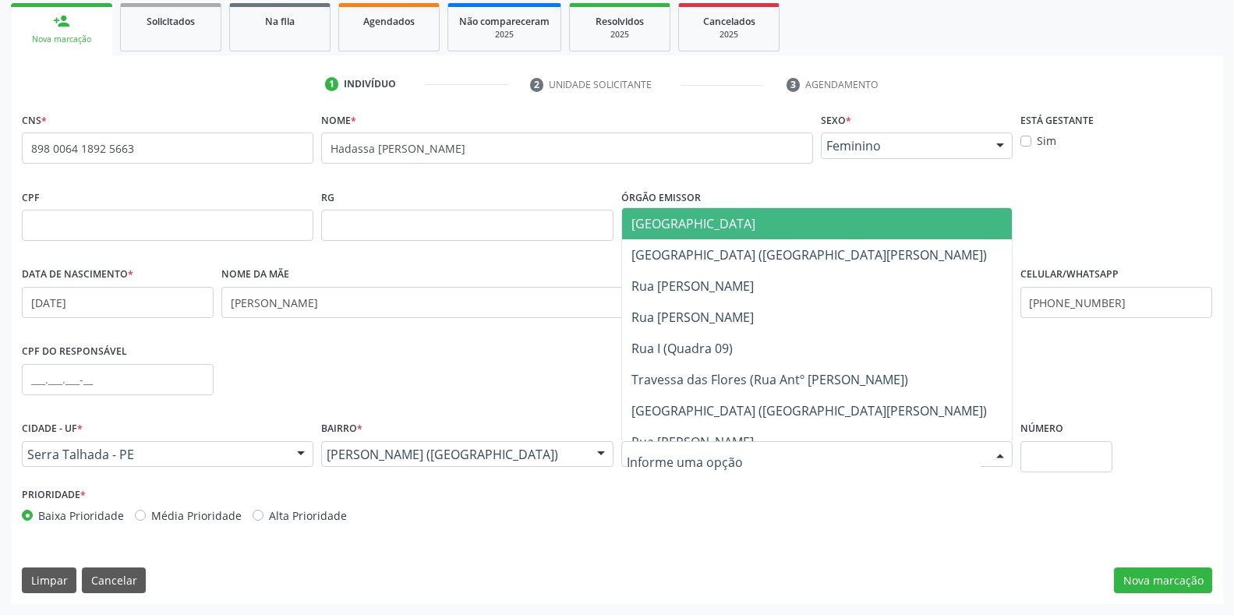
click at [731, 447] on div at bounding box center [816, 454] width 391 height 27
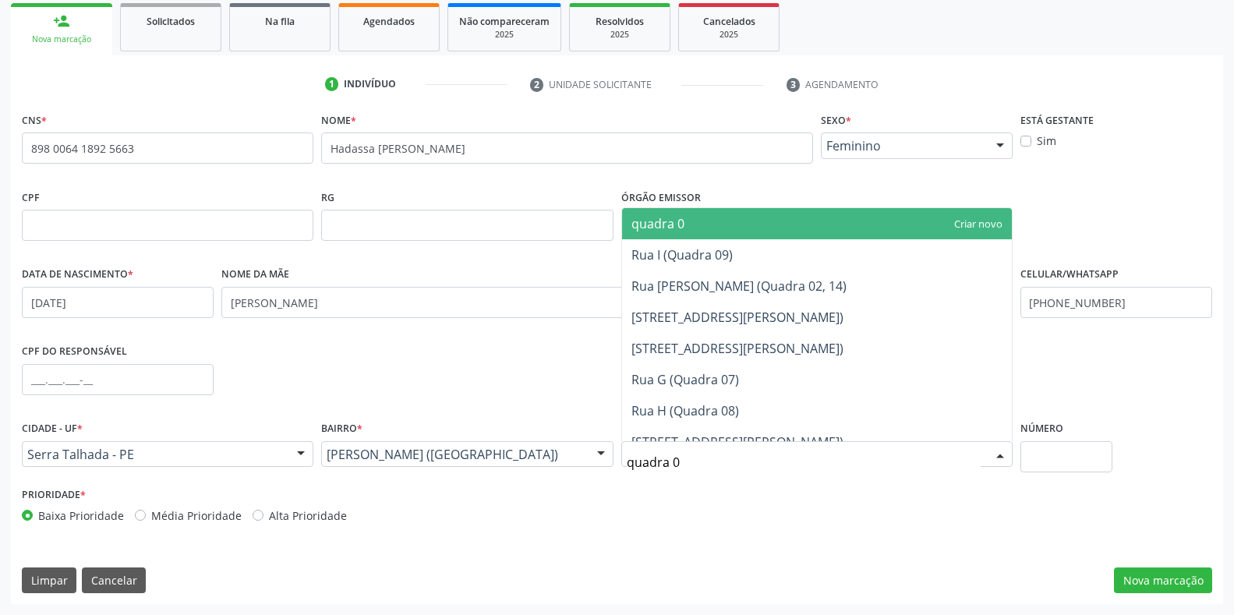
type input "quadra 06"
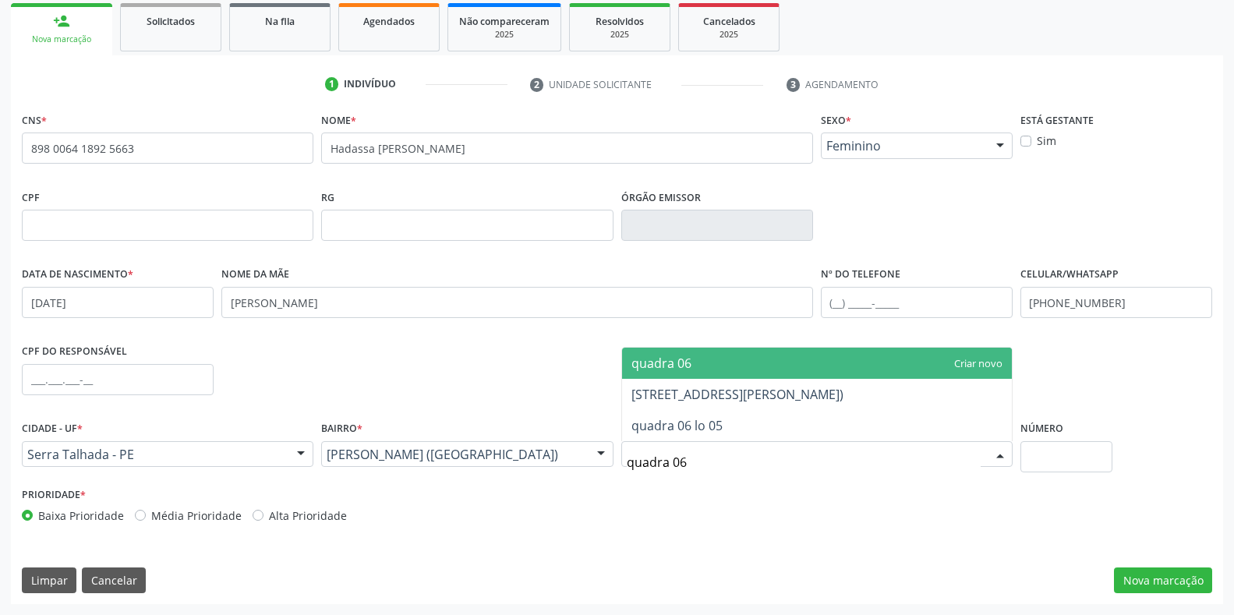
click at [752, 369] on span "quadra 06" at bounding box center [817, 363] width 390 height 31
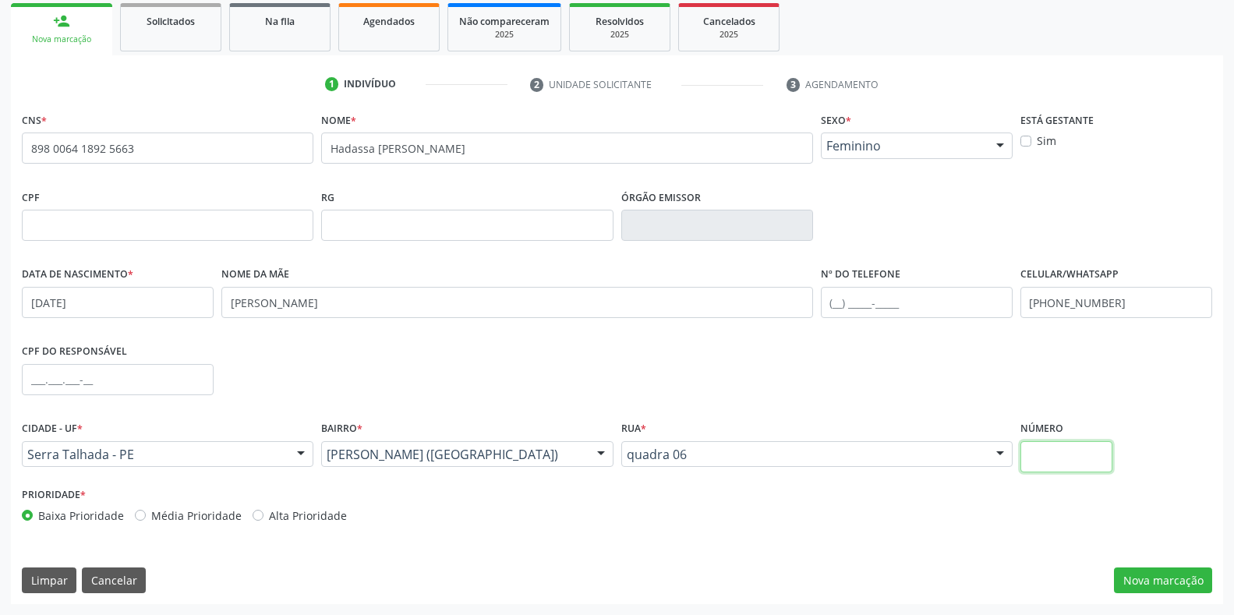
drag, startPoint x: 1076, startPoint y: 466, endPoint x: 1082, endPoint y: 459, distance: 9.4
click at [1077, 466] on input "text" at bounding box center [1067, 456] width 92 height 31
type input "19"
click at [1178, 585] on button "Nova marcação" at bounding box center [1163, 581] width 98 height 27
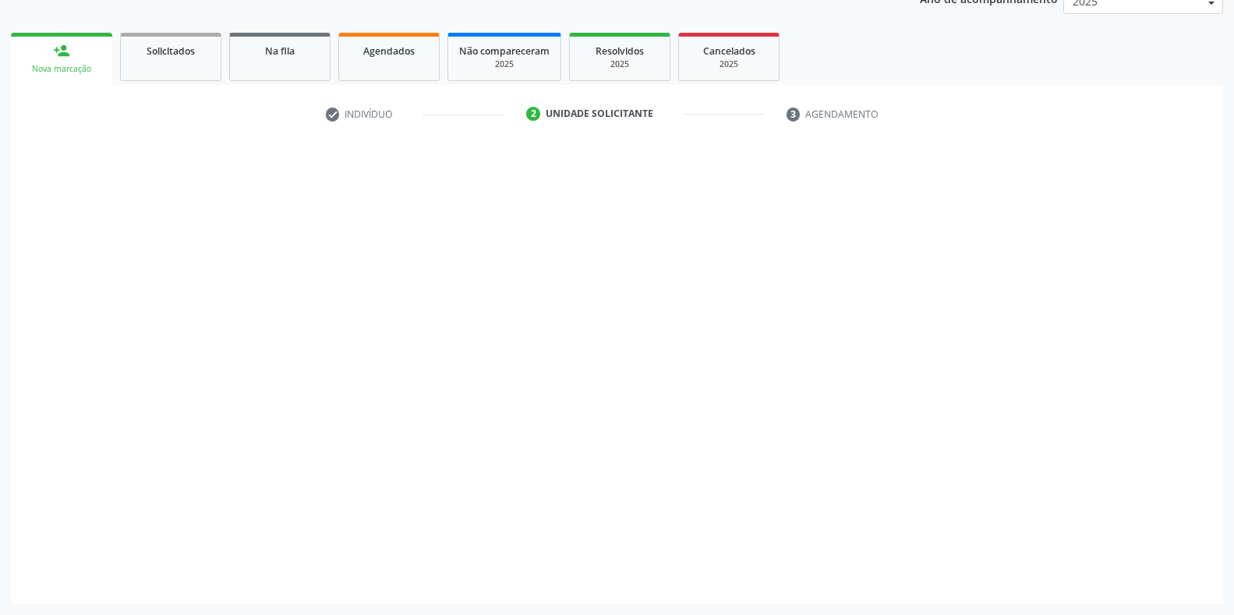
scroll to position [200, 0]
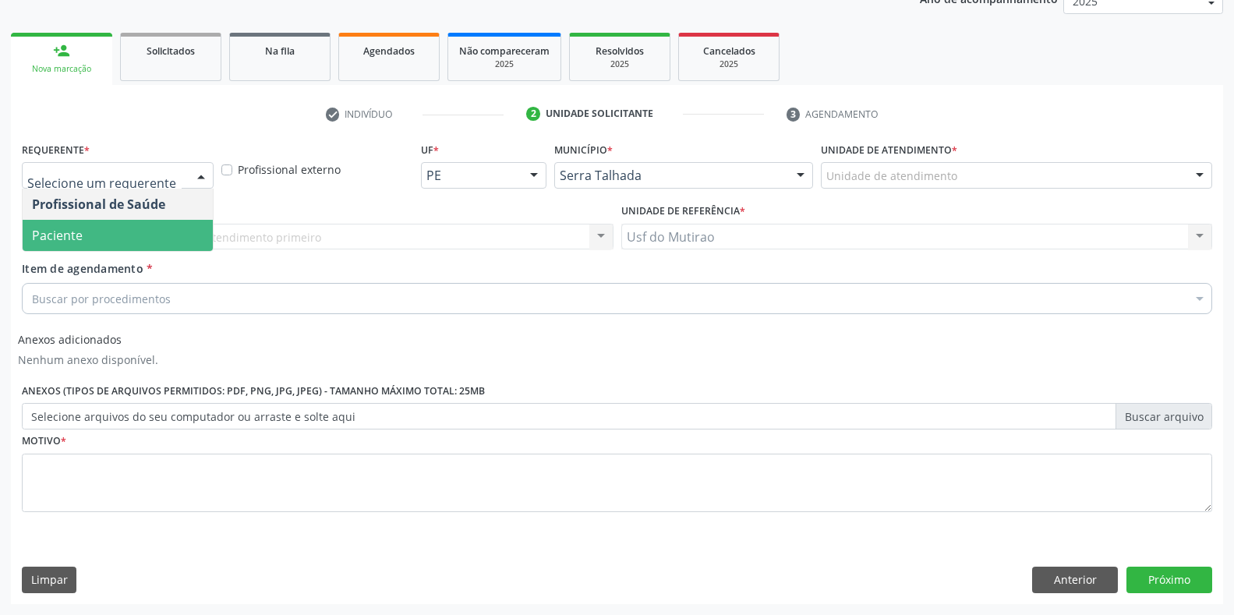
click at [82, 235] on span "Paciente" at bounding box center [118, 235] width 190 height 31
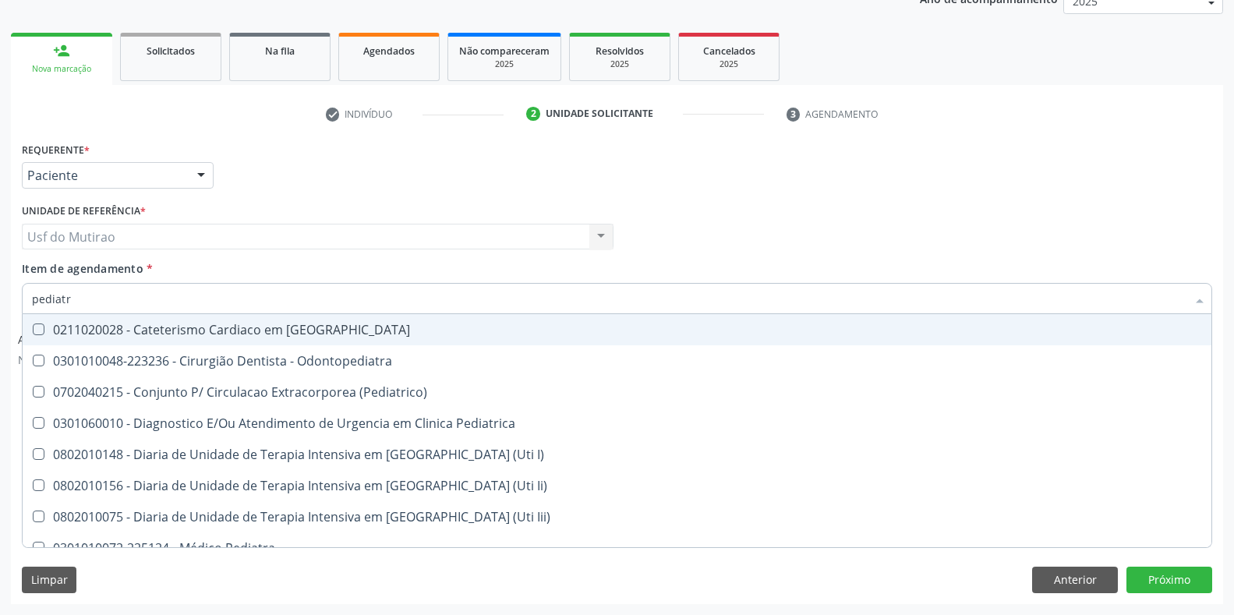
type input "pediatra"
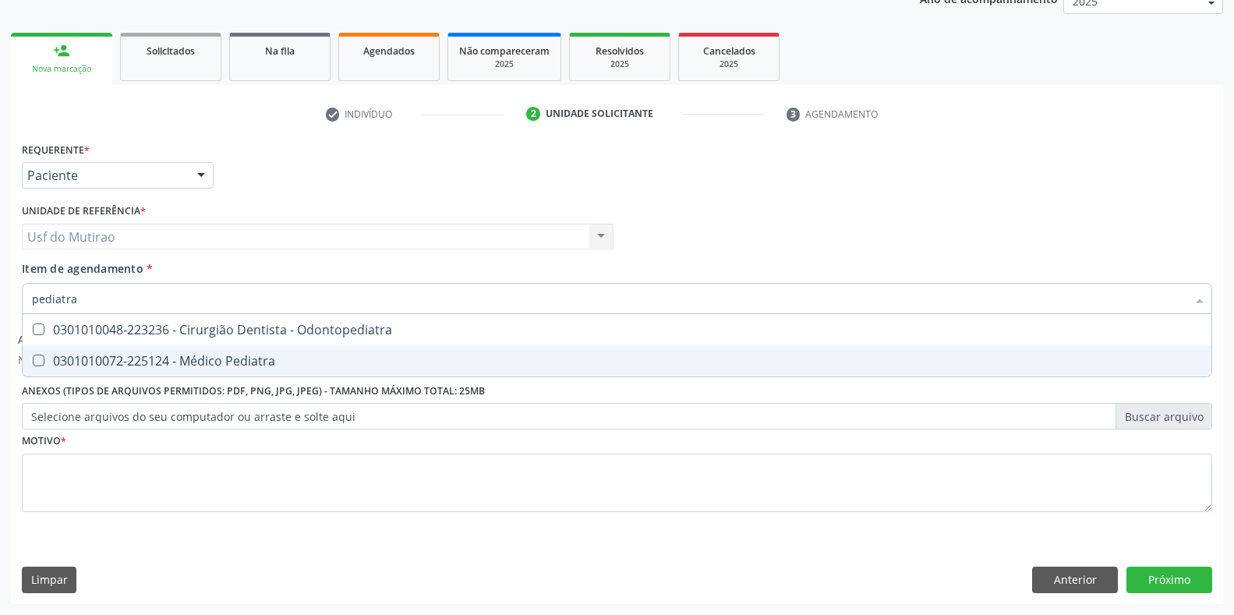
click at [157, 357] on div "0301010072-225124 - Médico Pediatra" at bounding box center [617, 361] width 1170 height 12
checkbox Pediatra "true"
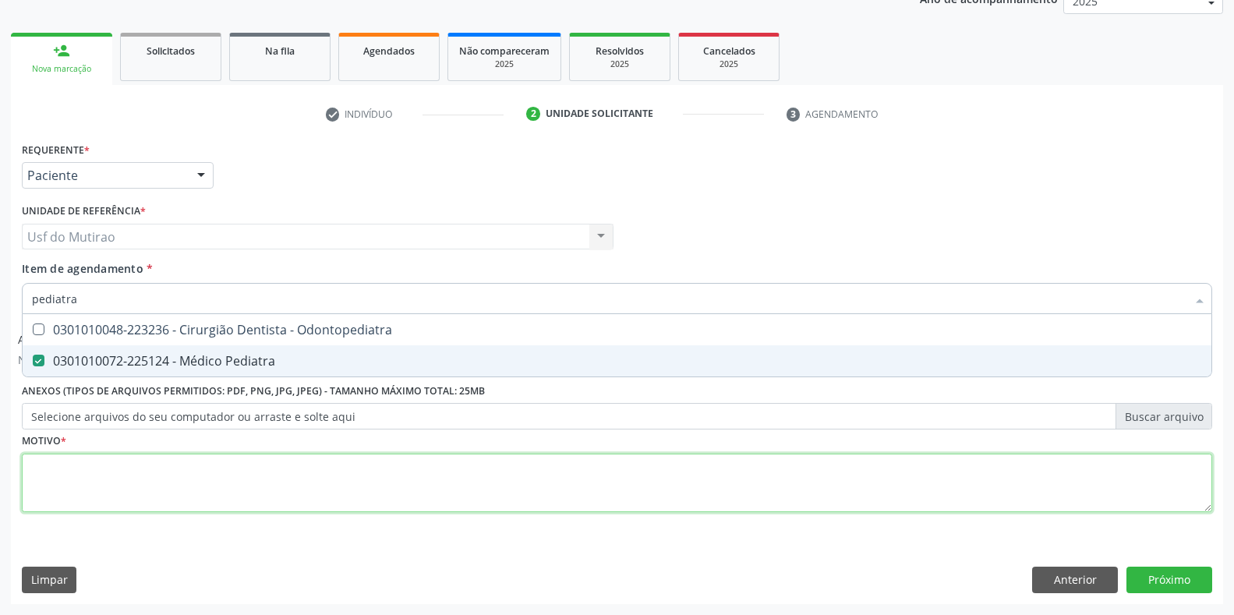
click at [194, 479] on div "Requerente * Paciente Profissional de Saúde Paciente Nenhum resultado encontrad…" at bounding box center [617, 336] width 1190 height 396
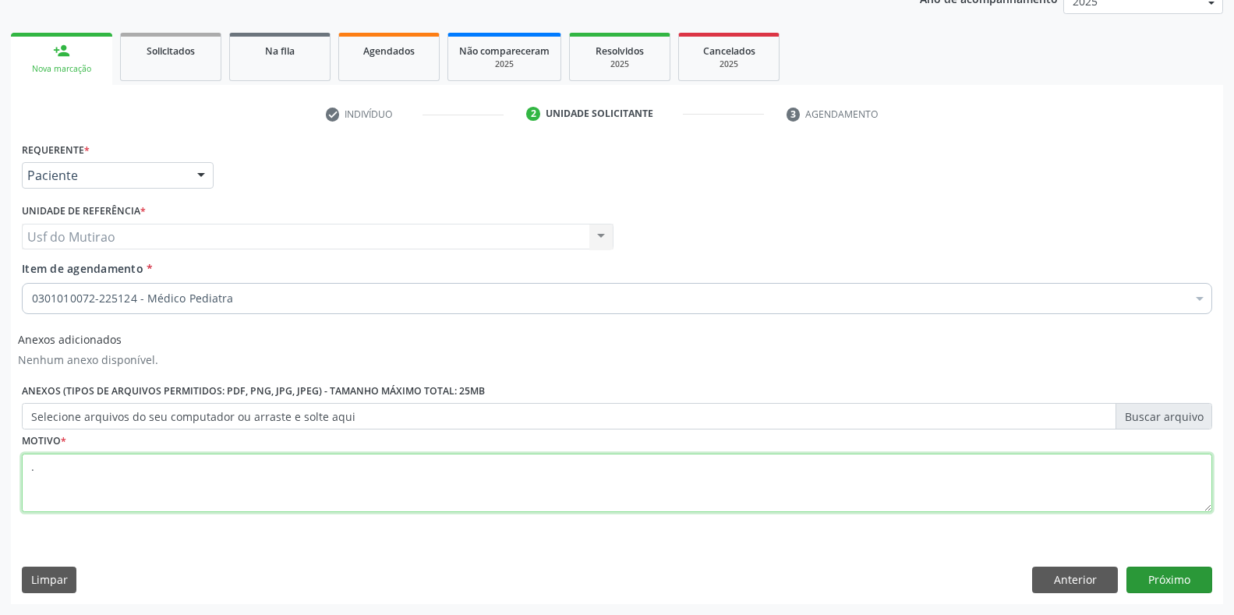
type textarea "."
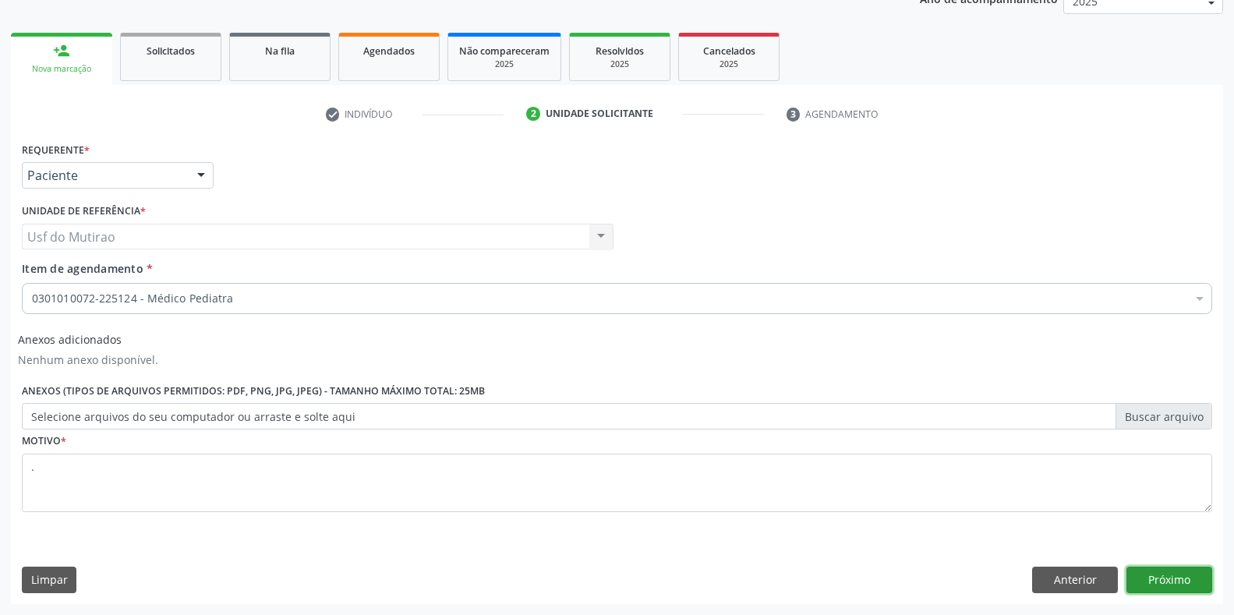
click at [1133, 572] on button "Próximo" at bounding box center [1170, 580] width 86 height 27
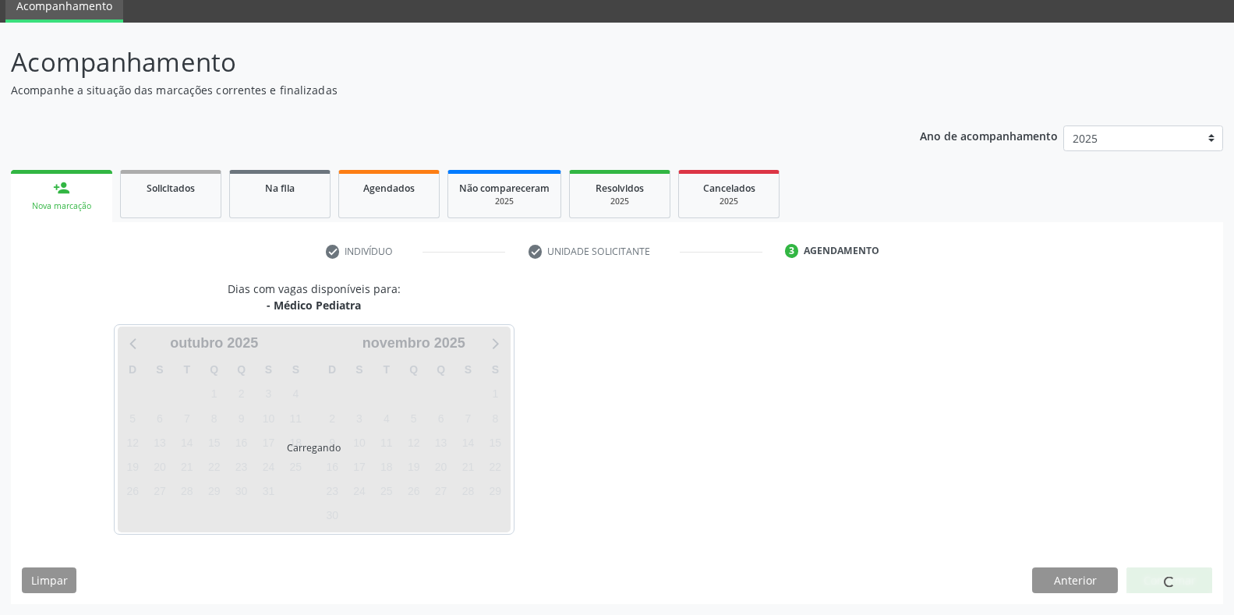
scroll to position [109, 0]
